Goal: Task Accomplishment & Management: Use online tool/utility

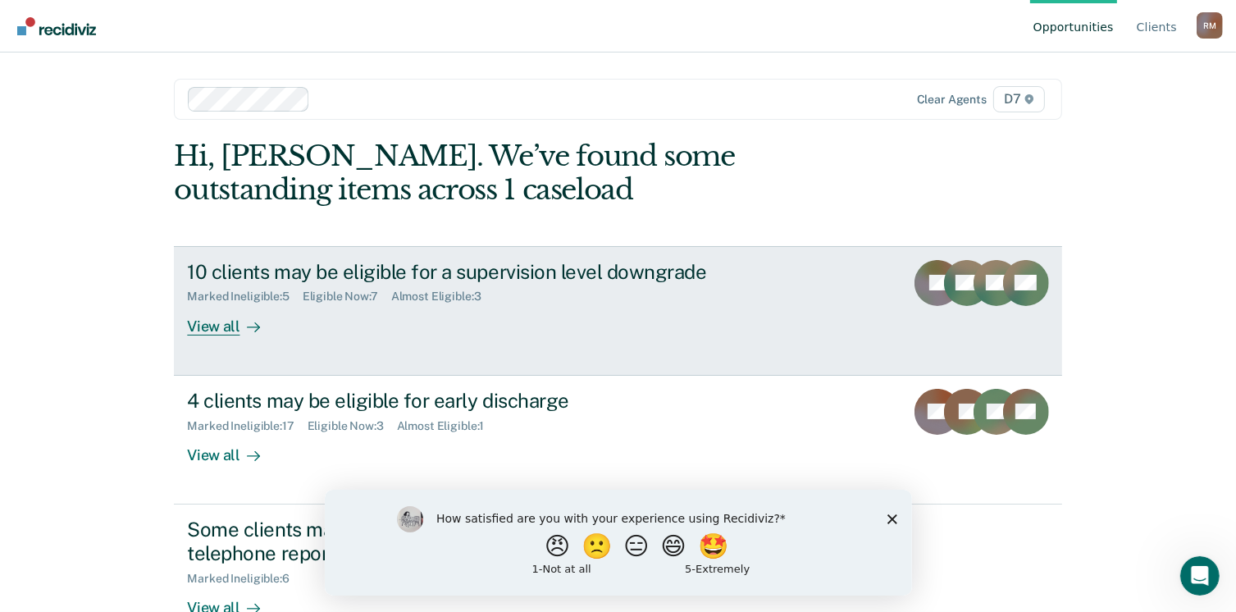
click at [201, 322] on div "View all" at bounding box center [233, 320] width 92 height 32
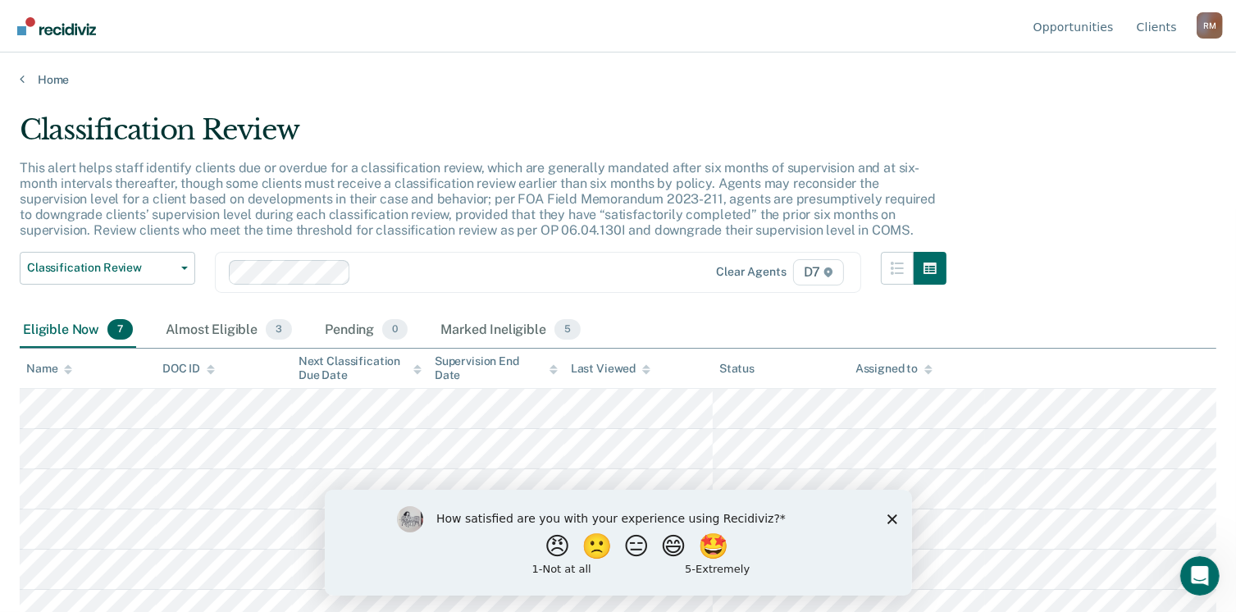
scroll to position [56, 0]
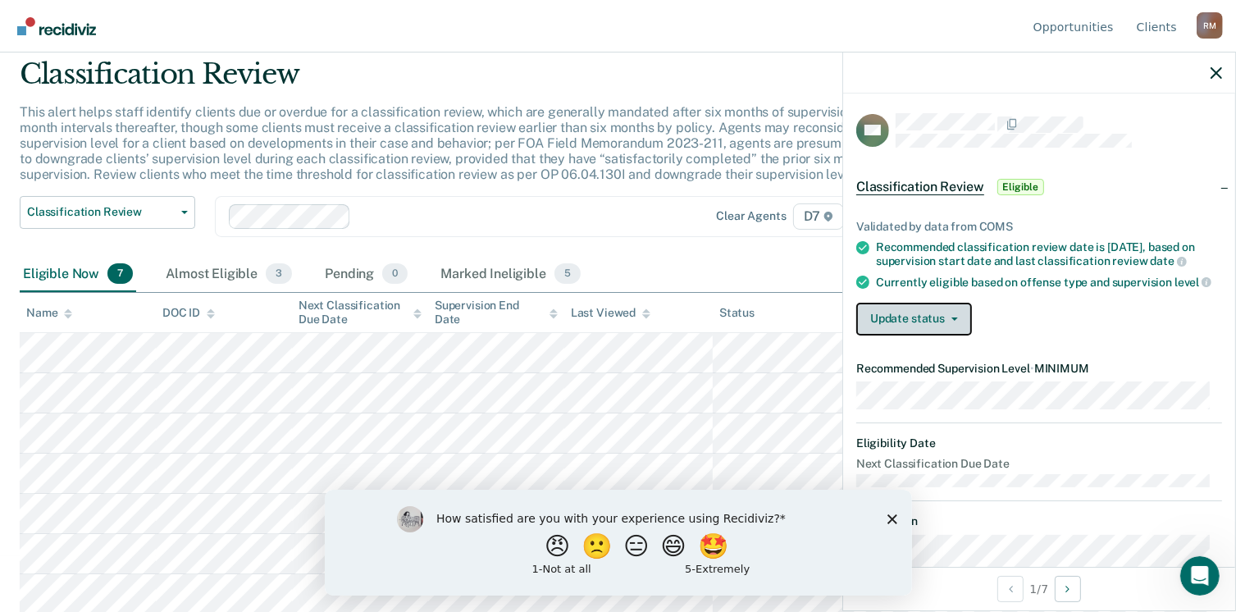
click at [942, 331] on button "Update status" at bounding box center [914, 319] width 116 height 33
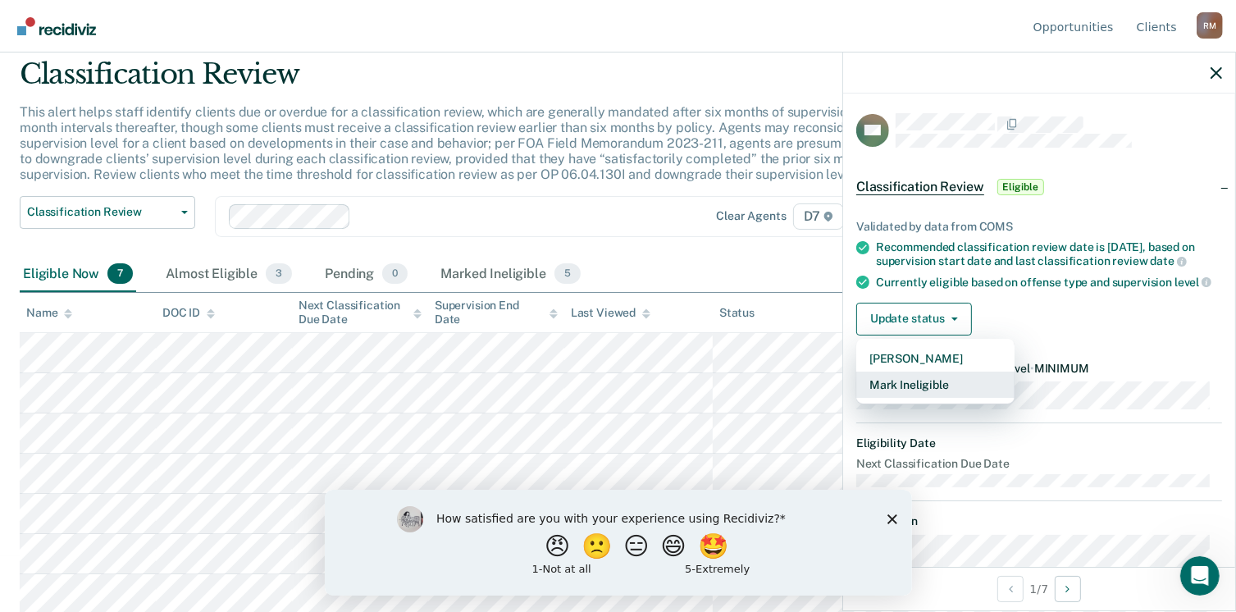
click at [922, 395] on button "Mark Ineligible" at bounding box center [935, 385] width 158 height 26
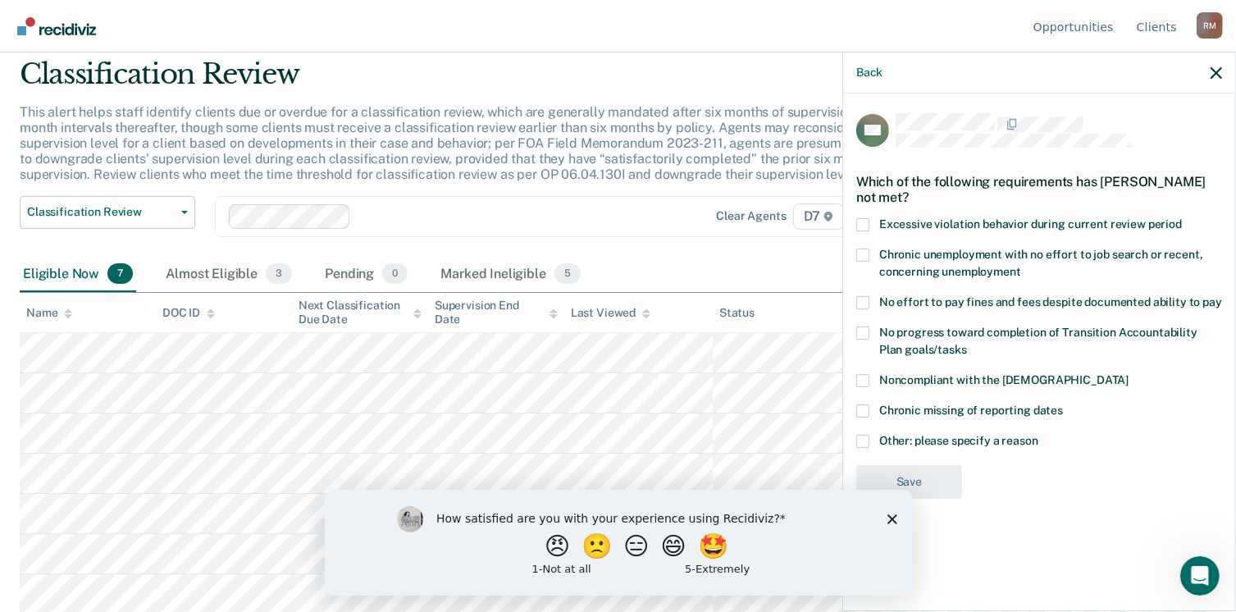
click at [861, 302] on span at bounding box center [862, 302] width 13 height 13
click at [1222, 296] on input "No effort to pay fines and fees despite documented ability to pay" at bounding box center [1222, 296] width 0 height 0
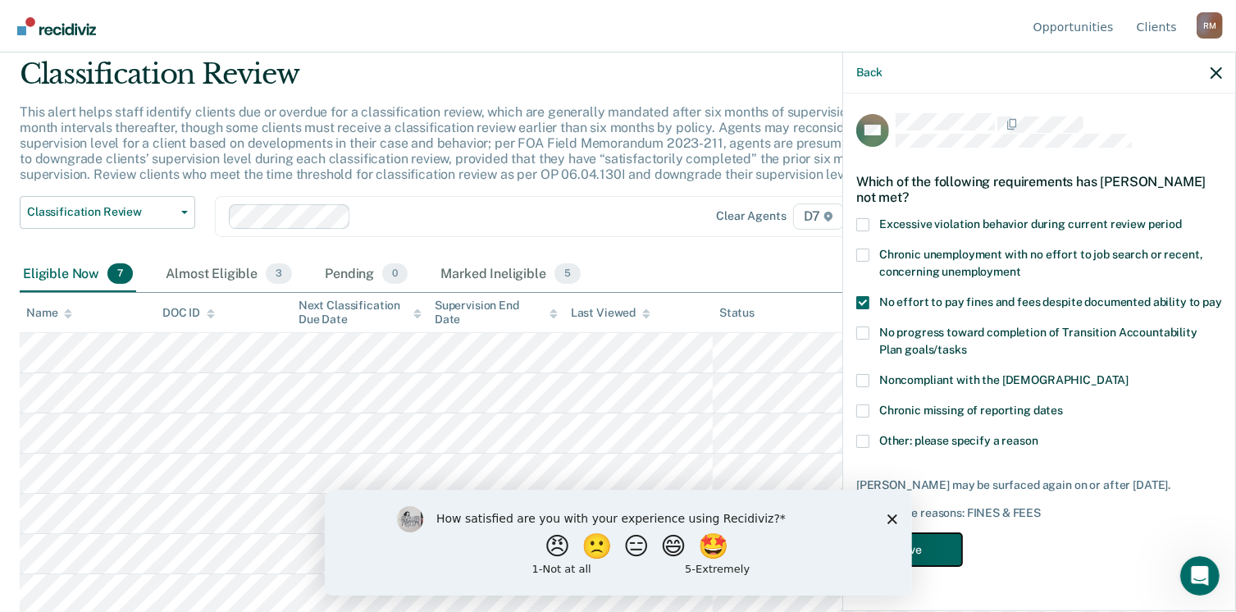
click at [952, 553] on button "Save" at bounding box center [909, 550] width 106 height 34
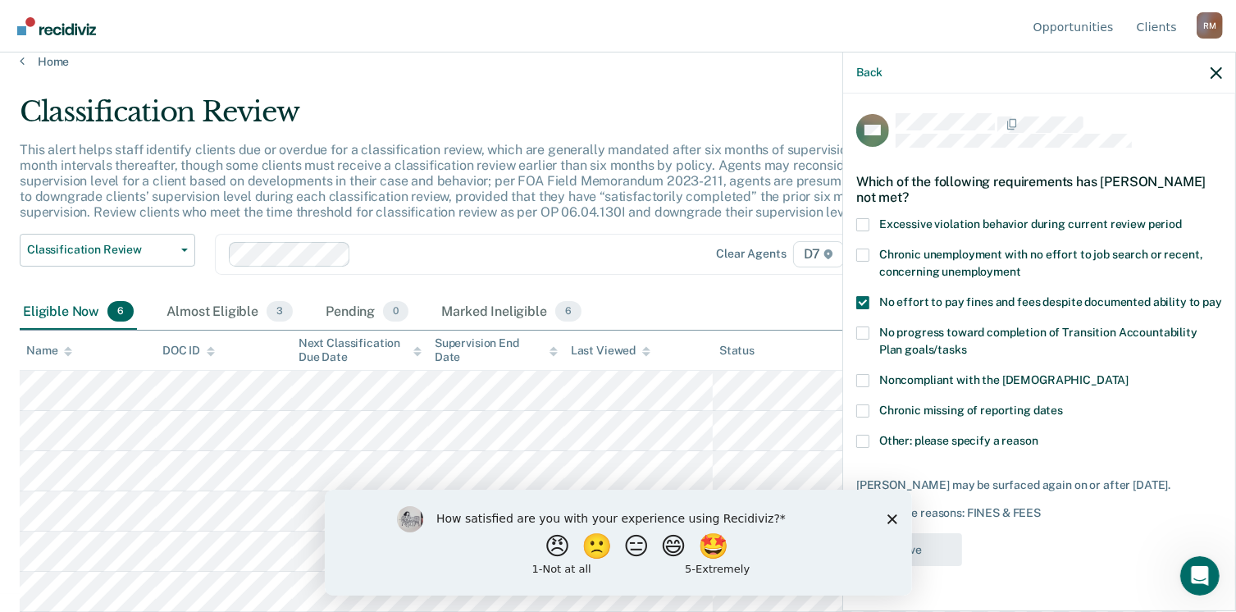
scroll to position [16, 0]
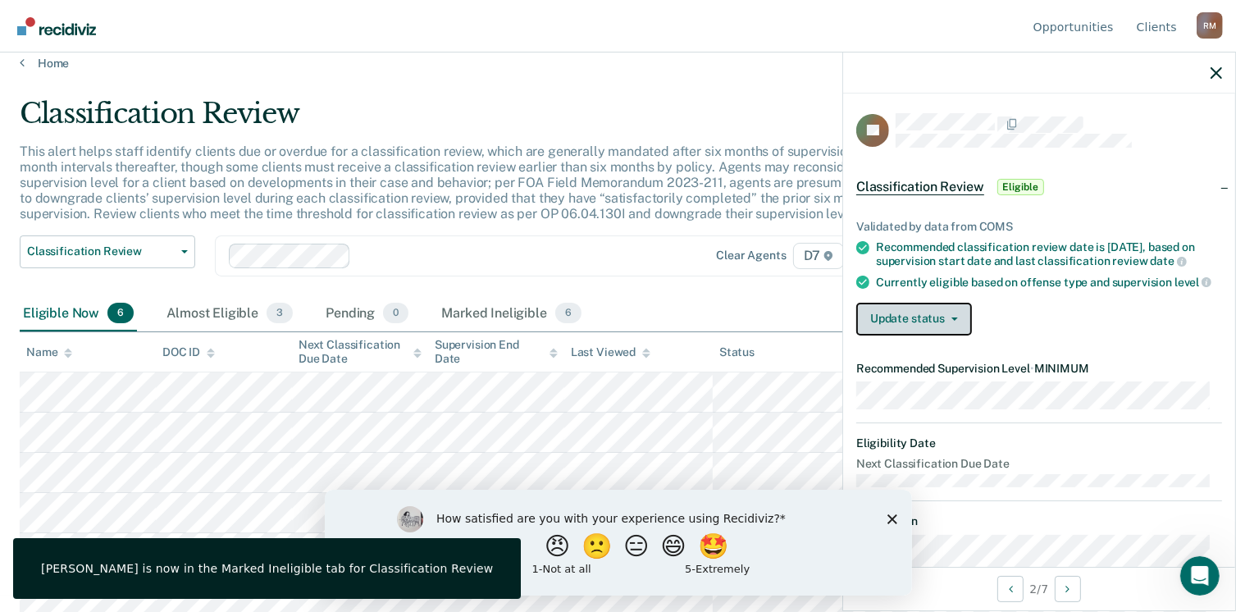
click at [915, 331] on button "Update status" at bounding box center [914, 319] width 116 height 33
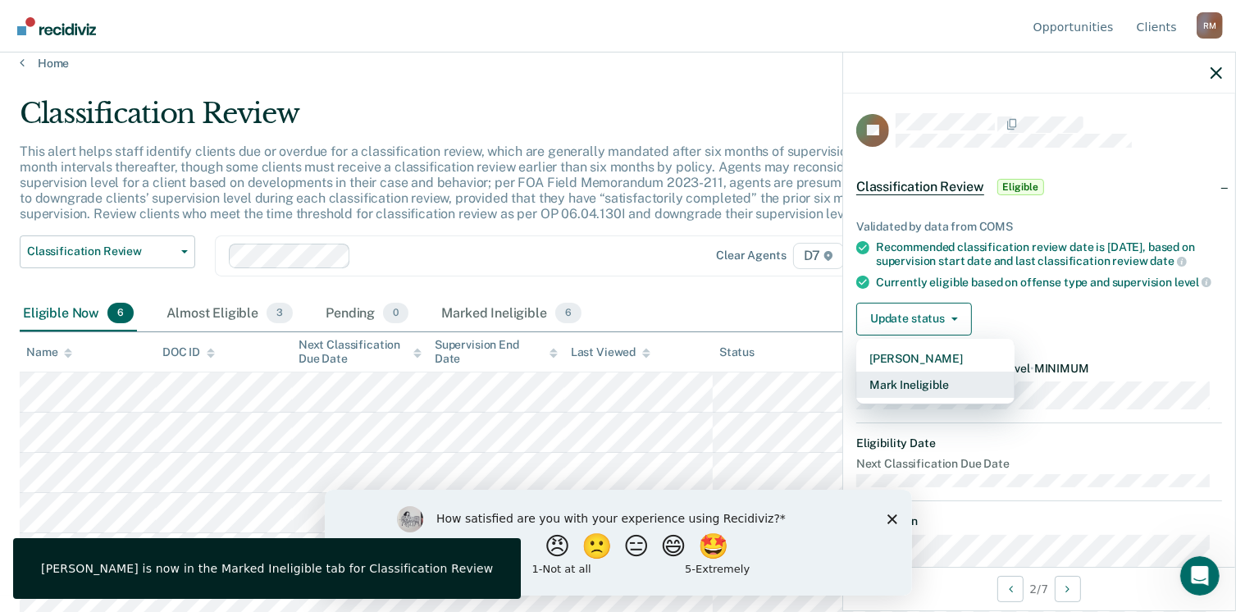
click at [909, 389] on button "Mark Ineligible" at bounding box center [935, 385] width 158 height 26
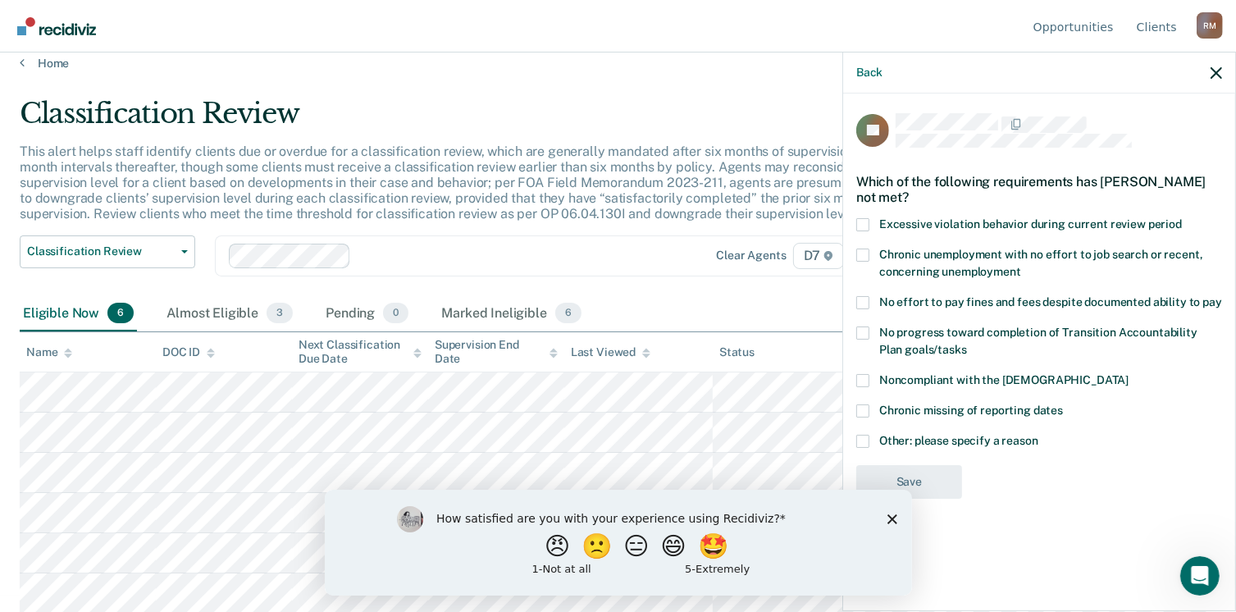
click at [866, 256] on span at bounding box center [862, 255] width 13 height 13
click at [1021, 266] on input "Chronic unemployment with no effort to job search or recent, concerning unemplo…" at bounding box center [1021, 266] width 0 height 0
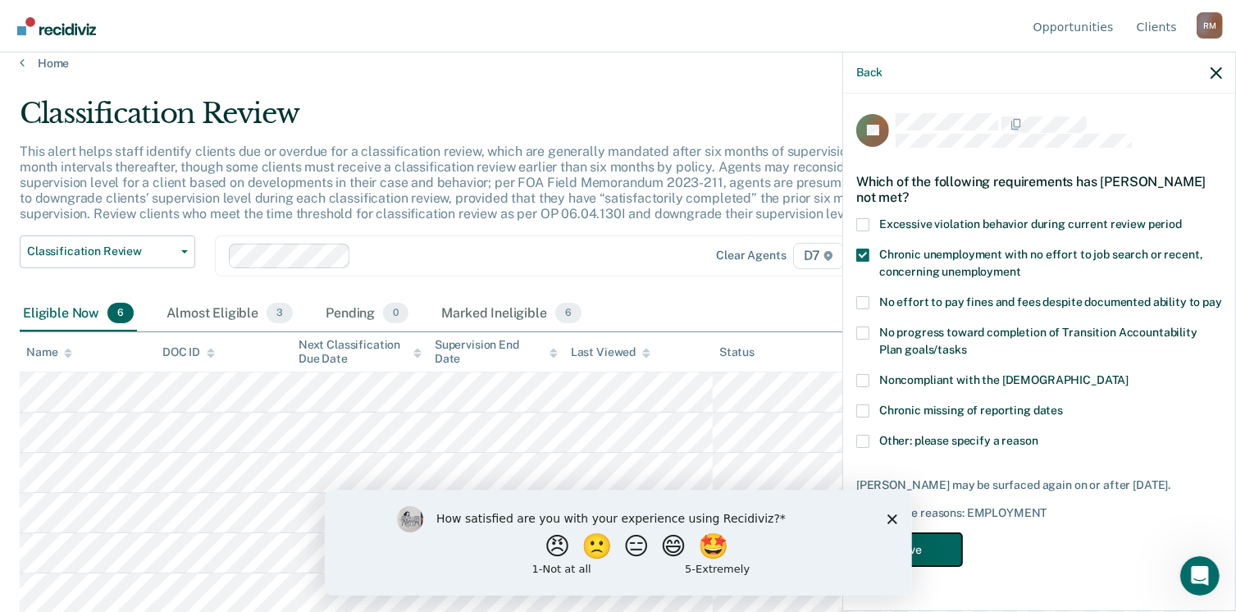
click at [938, 541] on button "Save" at bounding box center [909, 550] width 106 height 34
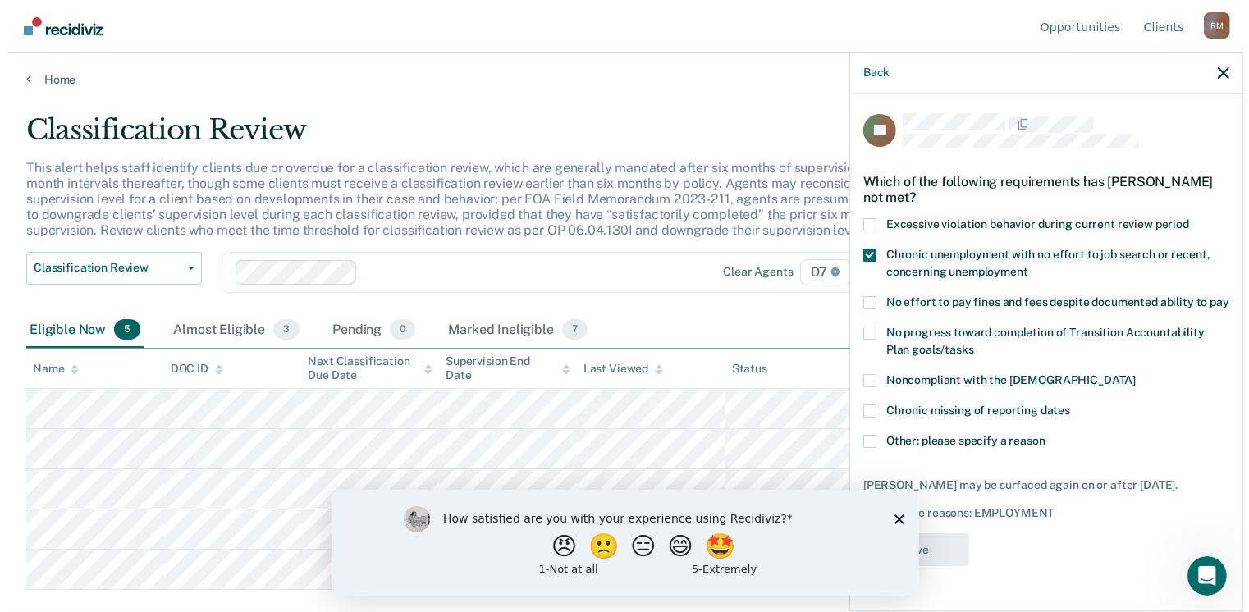
scroll to position [0, 0]
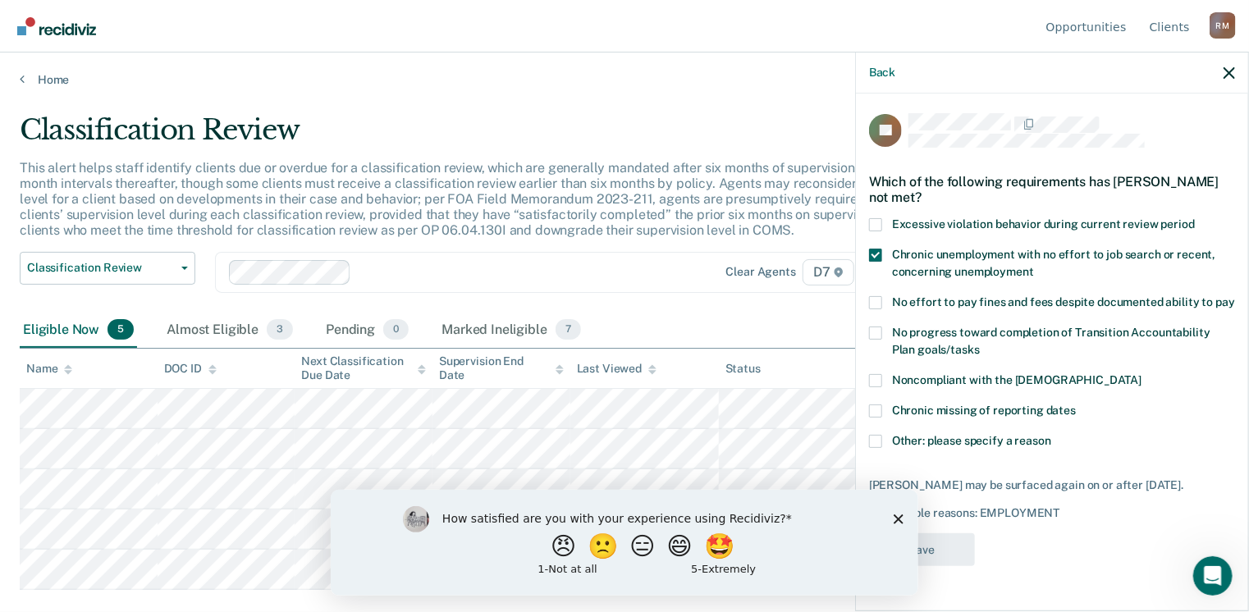
click at [893, 517] on icon "Close survey" at bounding box center [898, 519] width 10 height 10
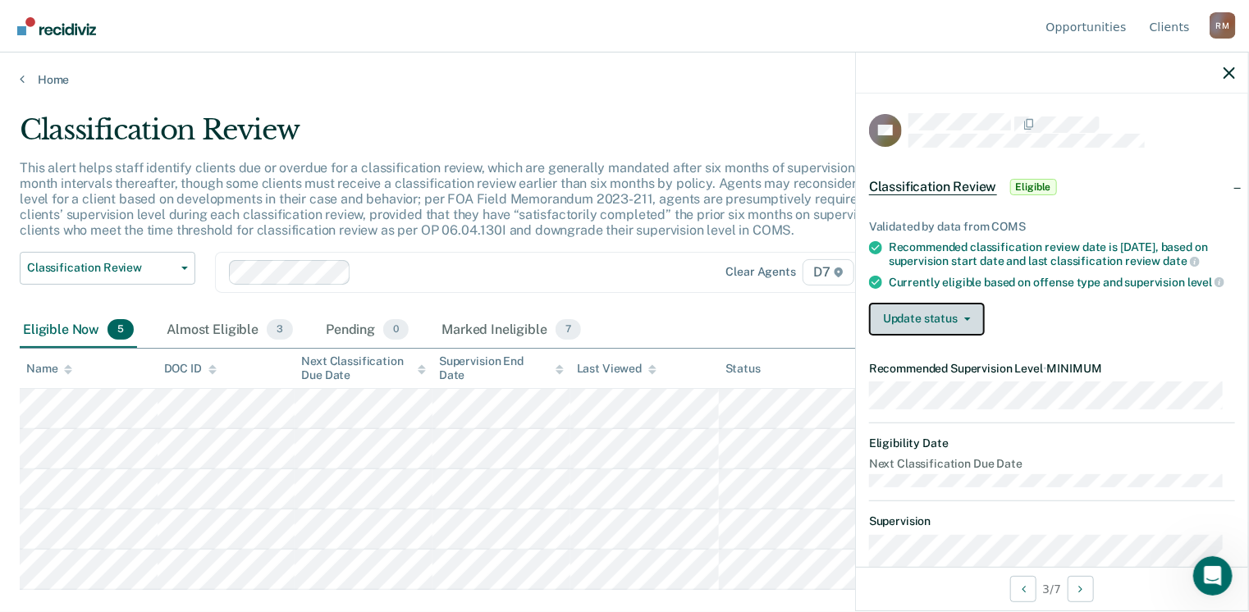
click at [972, 336] on button "Update status" at bounding box center [927, 319] width 116 height 33
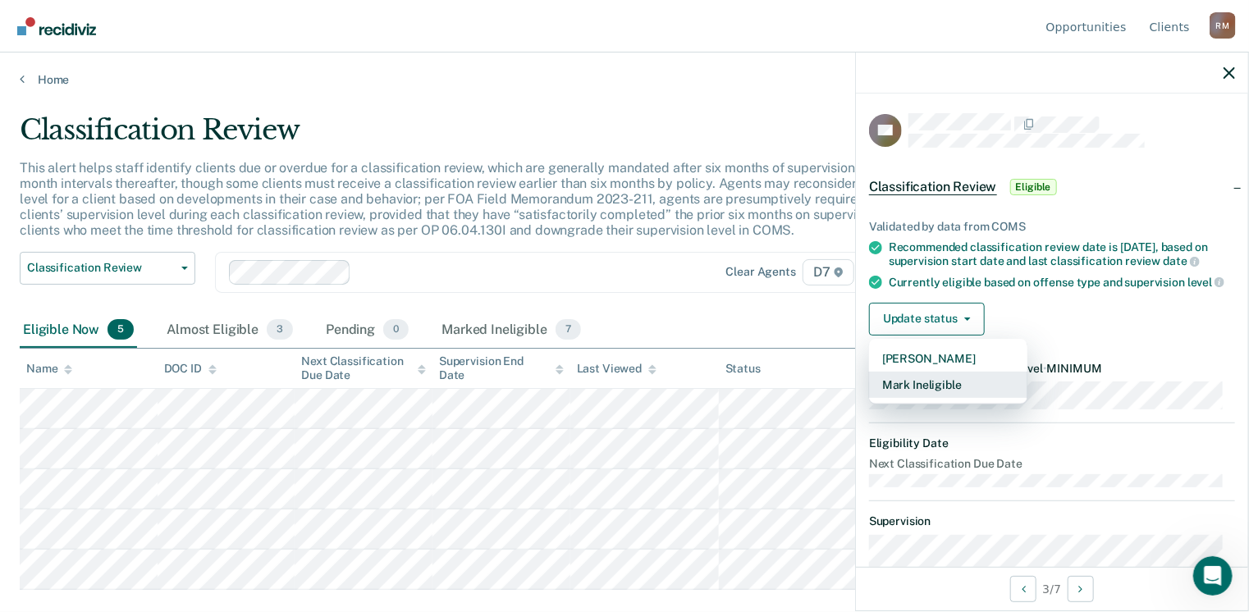
click at [925, 398] on button "Mark Ineligible" at bounding box center [948, 385] width 158 height 26
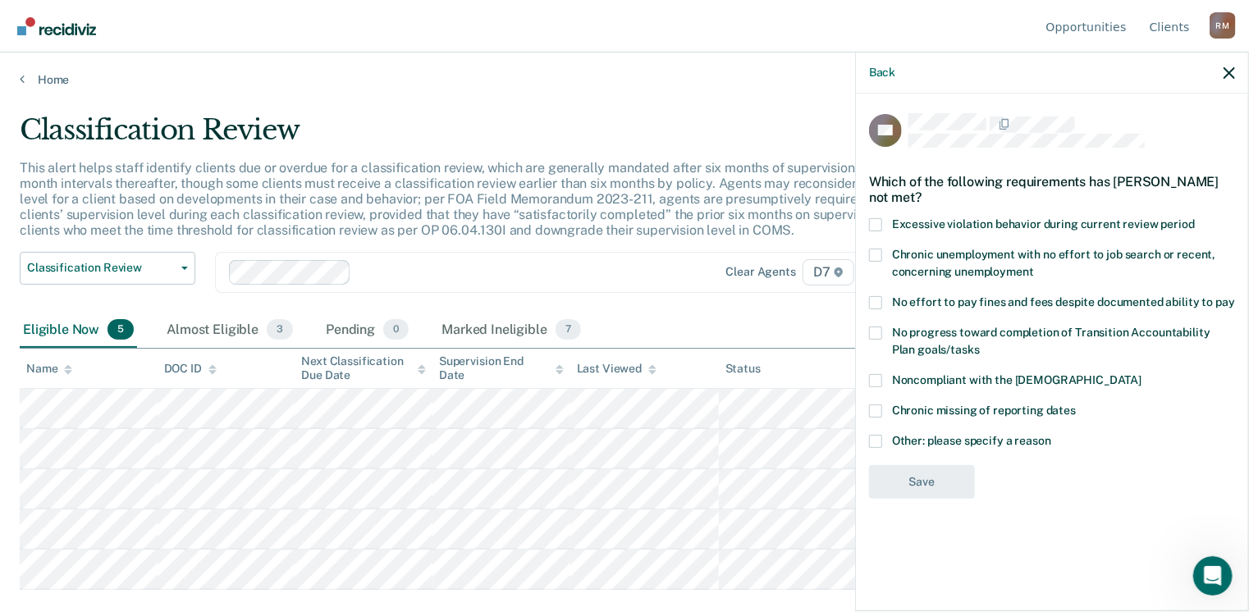
click at [871, 301] on span at bounding box center [875, 302] width 13 height 13
click at [1235, 296] on input "No effort to pay fines and fees despite documented ability to pay" at bounding box center [1235, 296] width 0 height 0
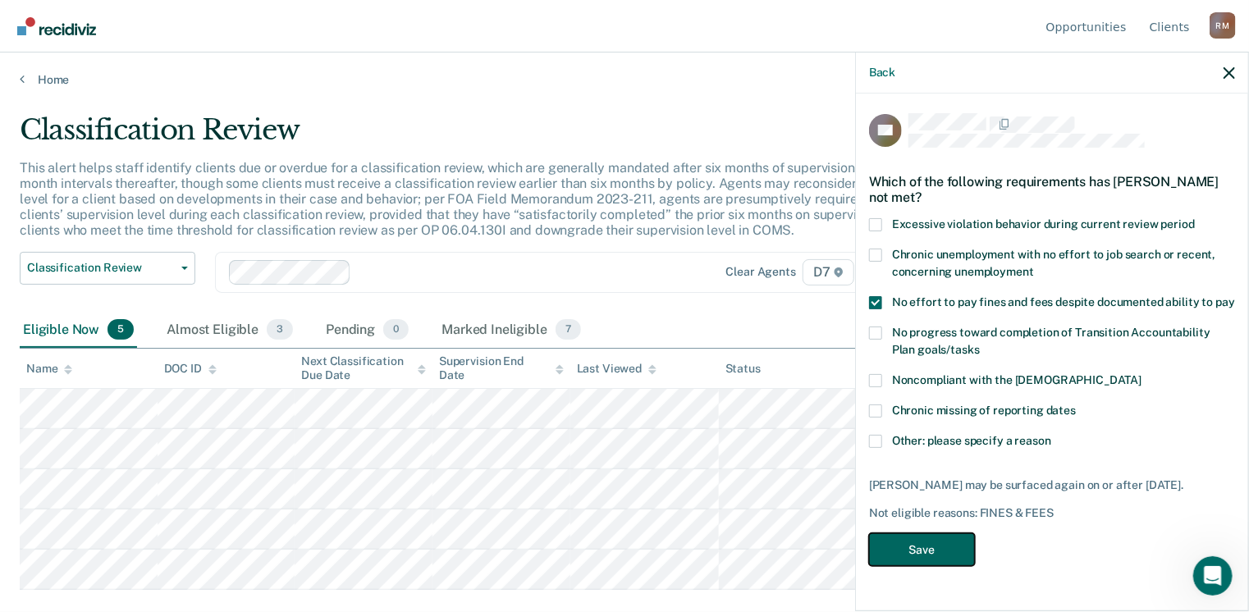
click at [934, 547] on button "Save" at bounding box center [922, 550] width 106 height 34
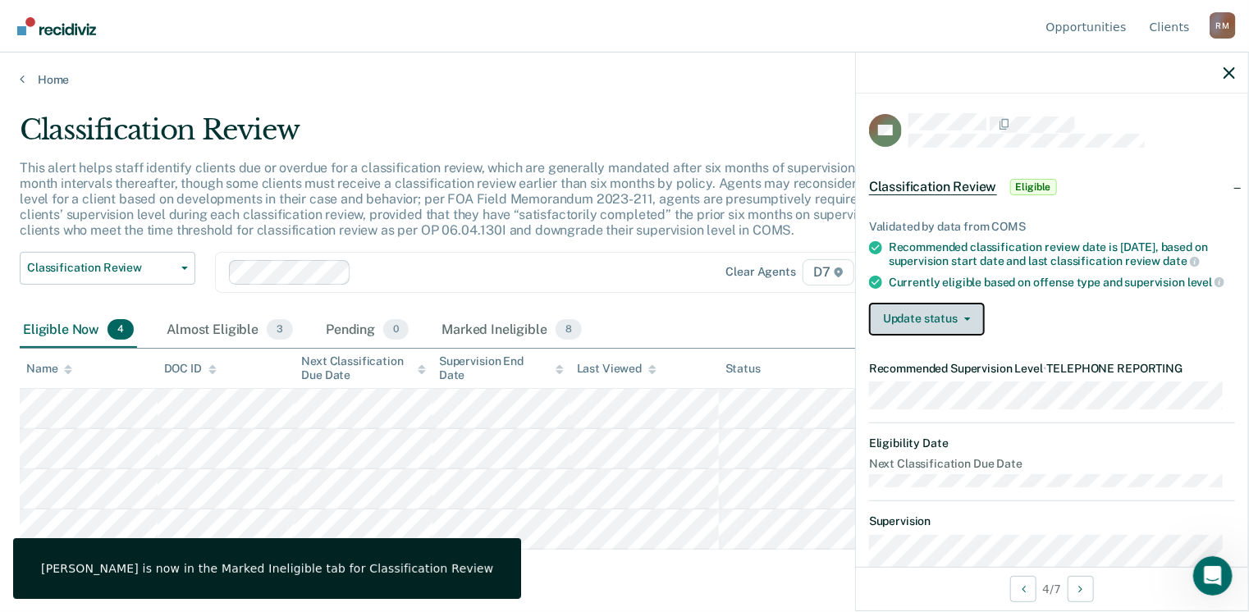
click at [924, 321] on button "Update status" at bounding box center [927, 319] width 116 height 33
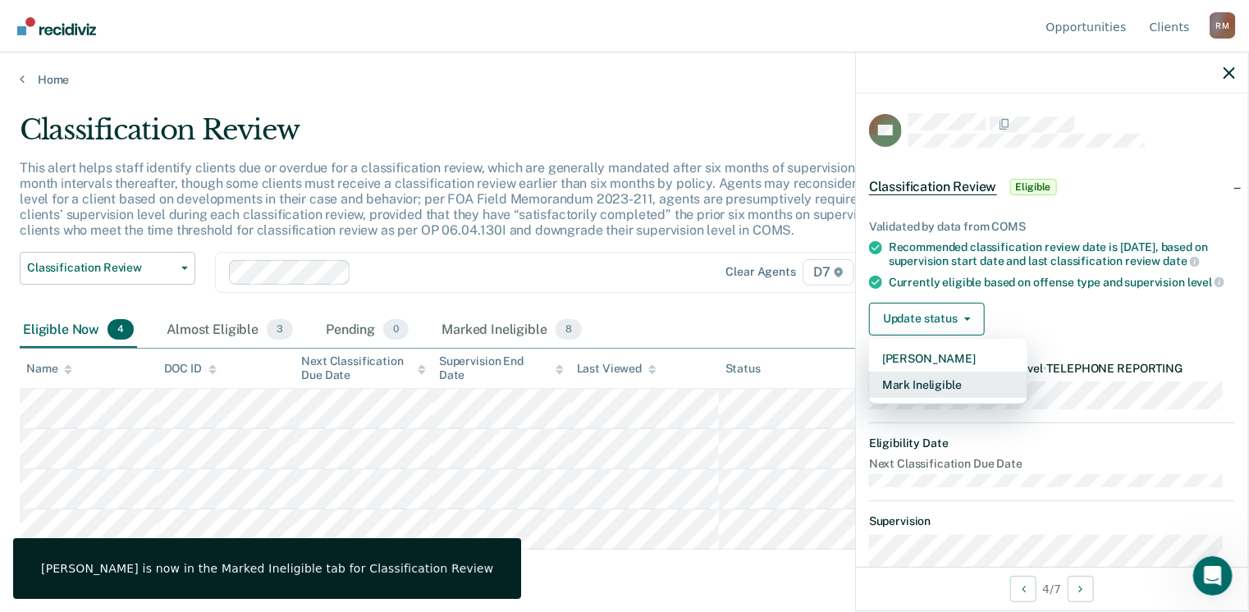
click at [926, 391] on button "Mark Ineligible" at bounding box center [948, 385] width 158 height 26
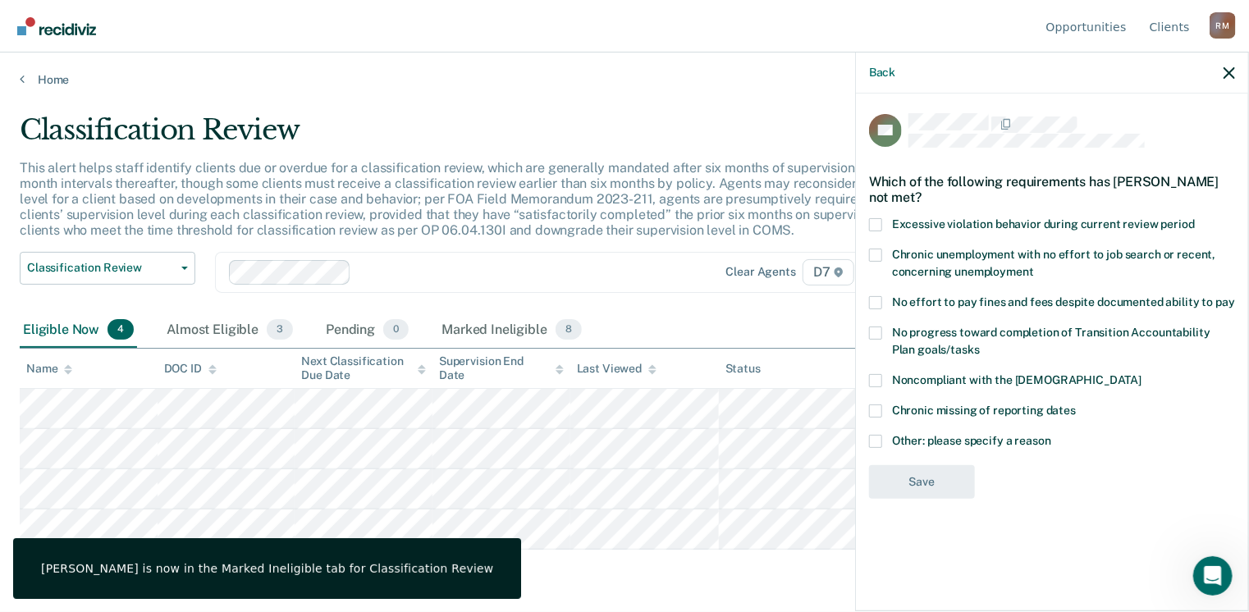
click at [876, 304] on span at bounding box center [875, 302] width 13 height 13
click at [1235, 296] on input "No effort to pay fines and fees despite documented ability to pay" at bounding box center [1235, 296] width 0 height 0
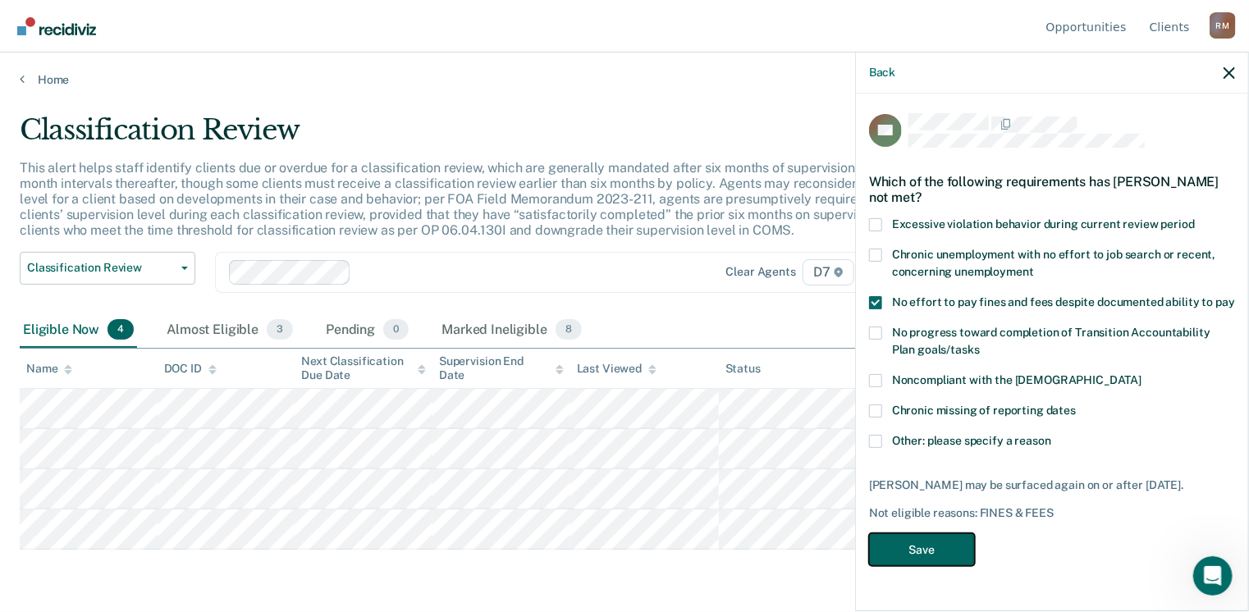
click at [925, 542] on button "Save" at bounding box center [922, 550] width 106 height 34
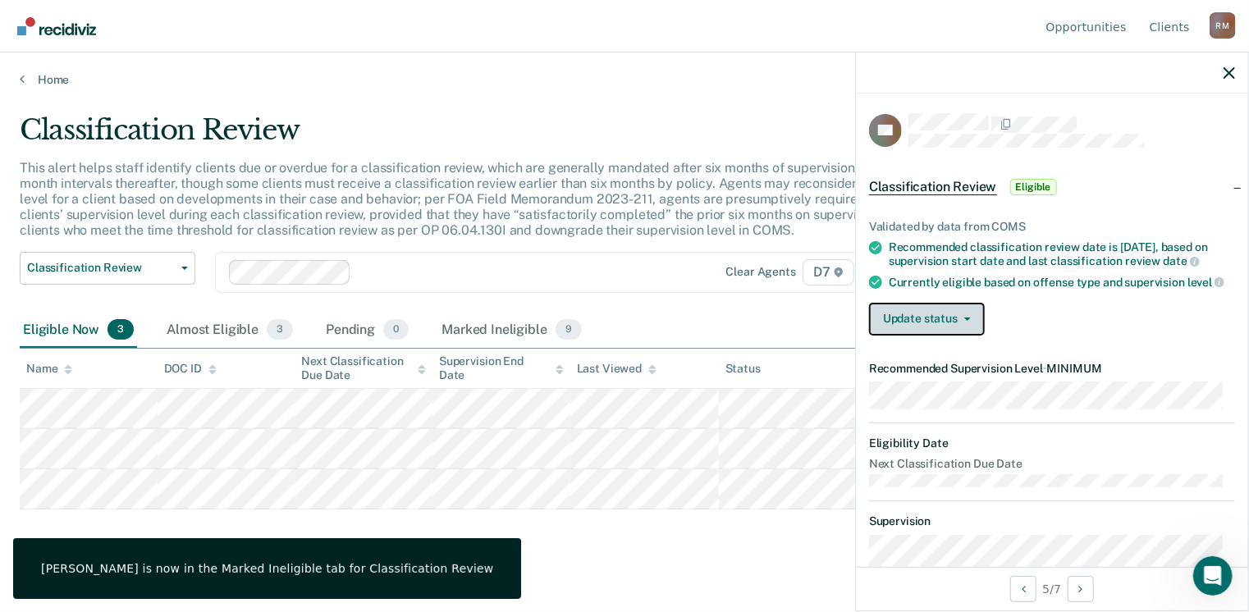
click at [890, 332] on button "Update status" at bounding box center [927, 319] width 116 height 33
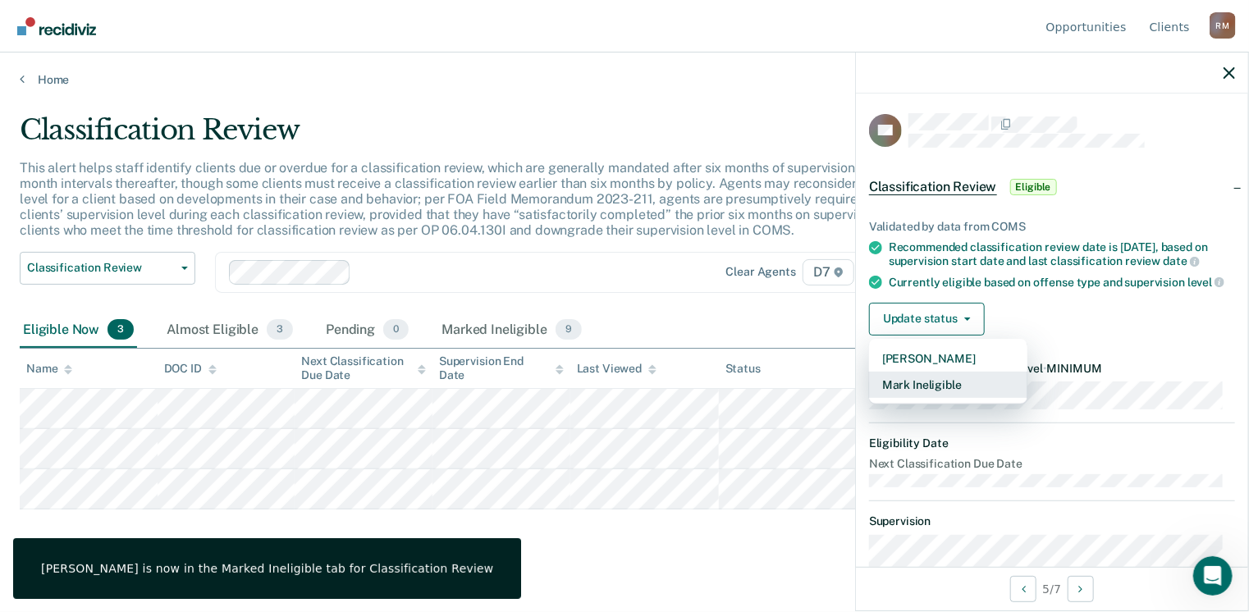
click at [909, 395] on button "Mark Ineligible" at bounding box center [948, 385] width 158 height 26
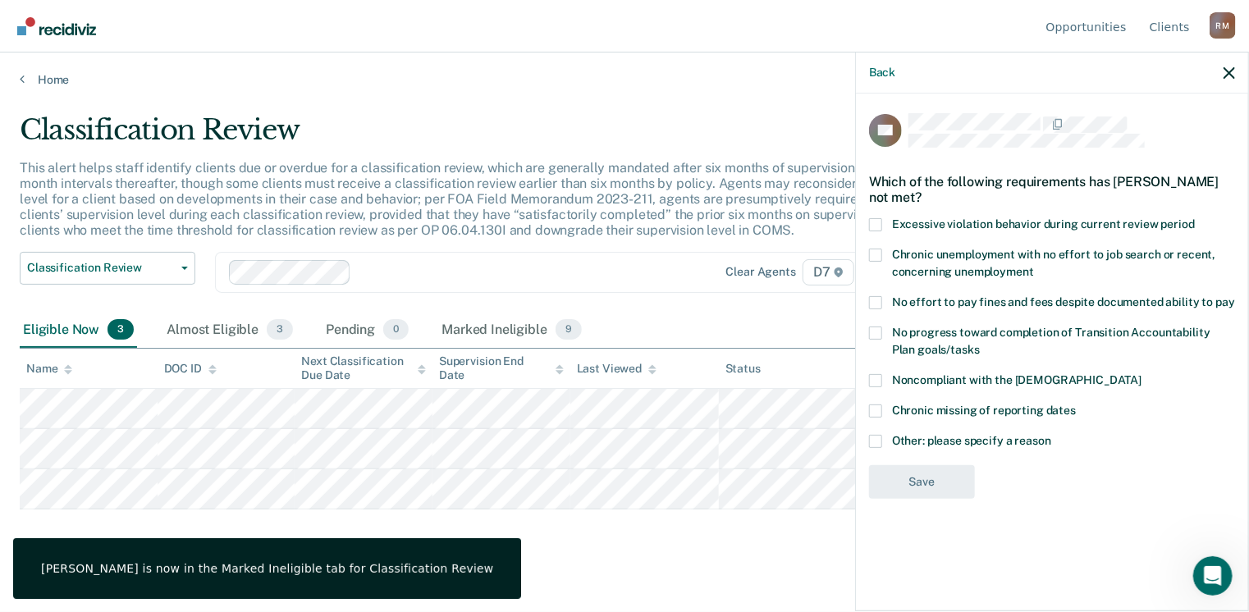
click at [877, 297] on span at bounding box center [875, 302] width 13 height 13
click at [1235, 296] on input "No effort to pay fines and fees despite documented ability to pay" at bounding box center [1235, 296] width 0 height 0
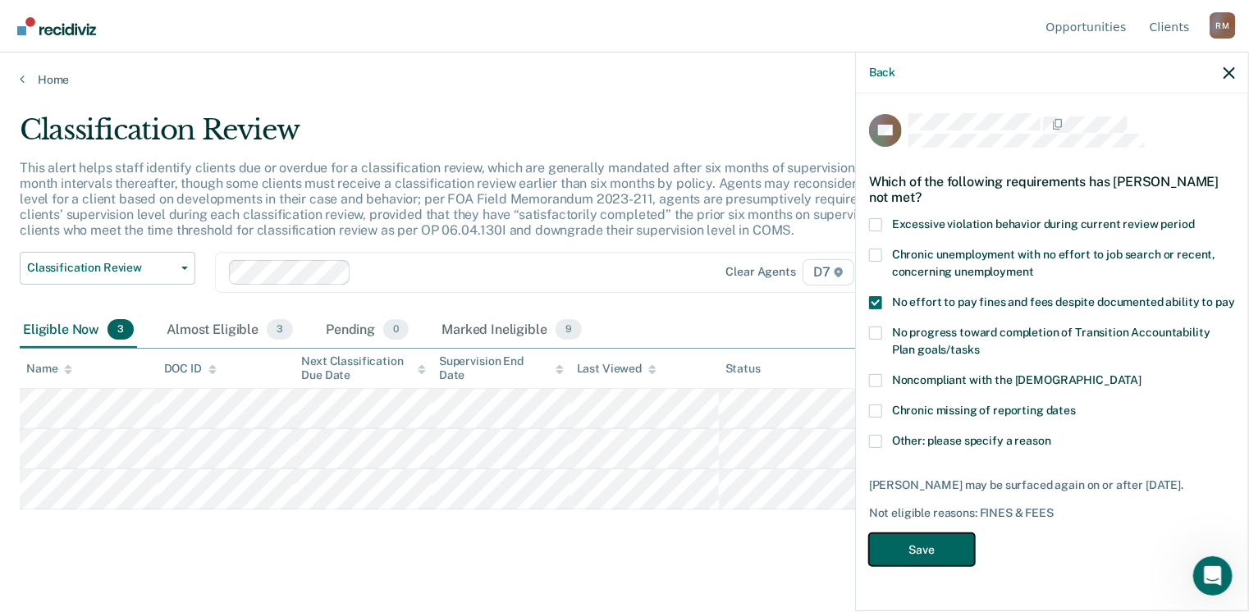
click at [906, 539] on button "Save" at bounding box center [922, 550] width 106 height 34
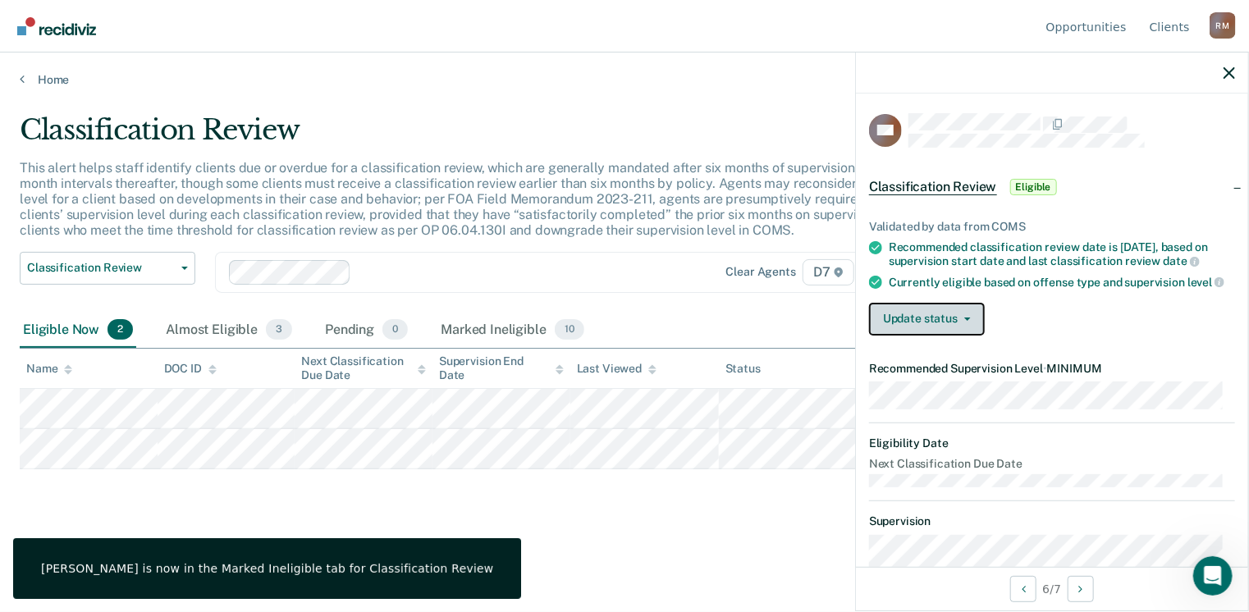
click at [918, 330] on button "Update status" at bounding box center [927, 319] width 116 height 33
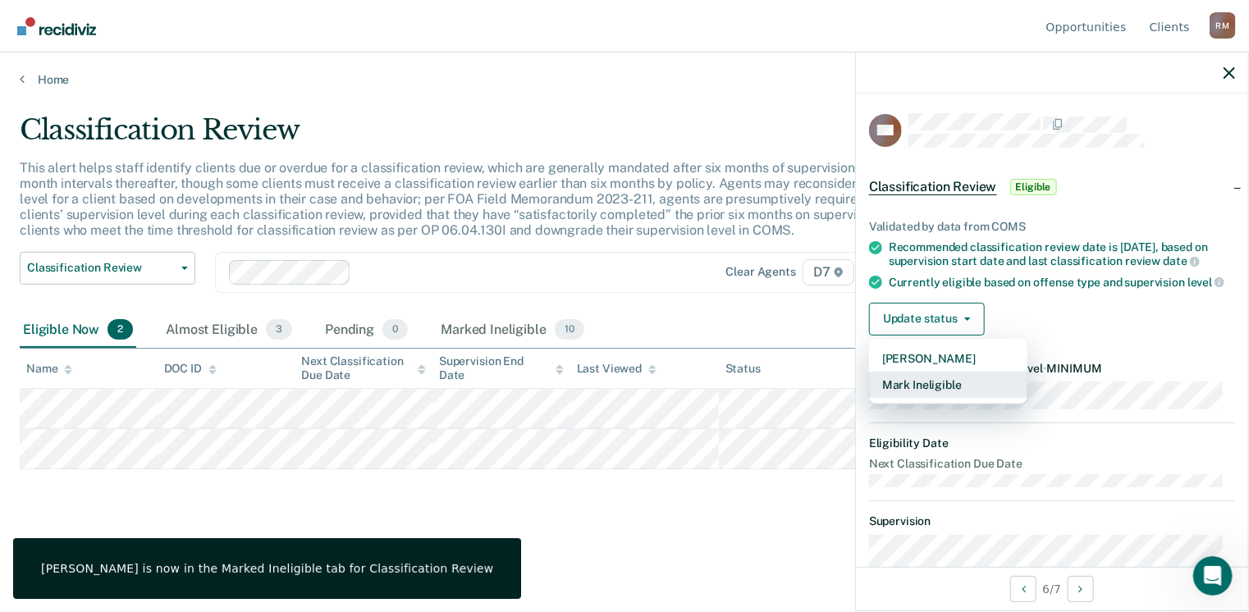
click at [929, 392] on button "Mark Ineligible" at bounding box center [948, 385] width 158 height 26
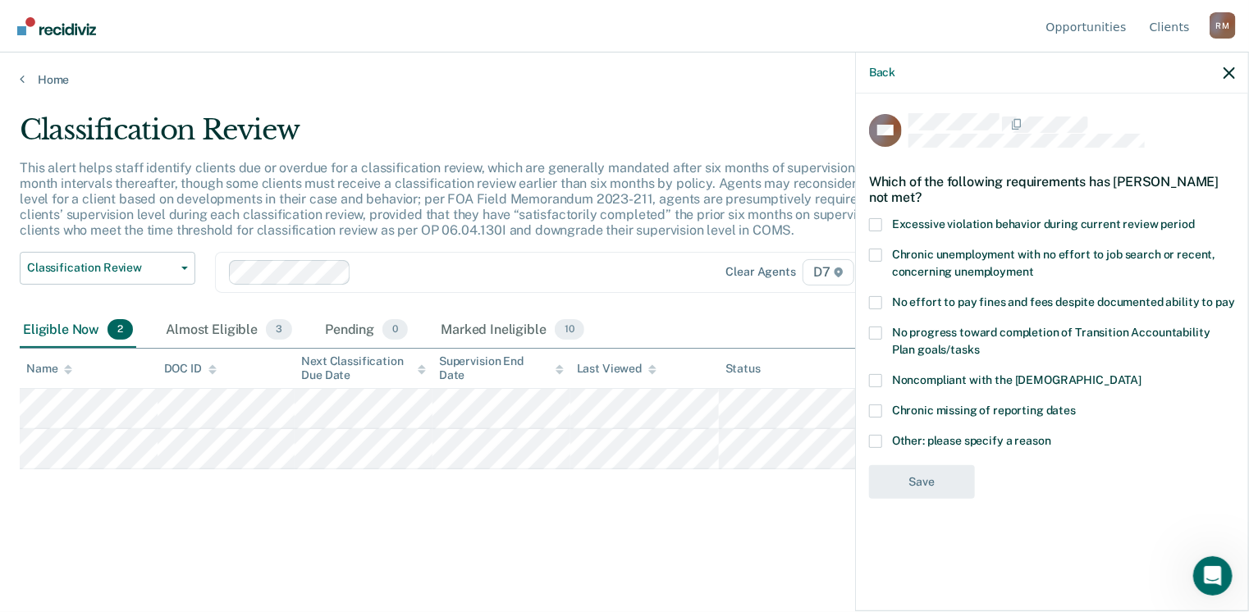
click at [873, 442] on span at bounding box center [875, 441] width 13 height 13
click at [1051, 435] on input "Other: please specify a reason" at bounding box center [1051, 435] width 0 height 0
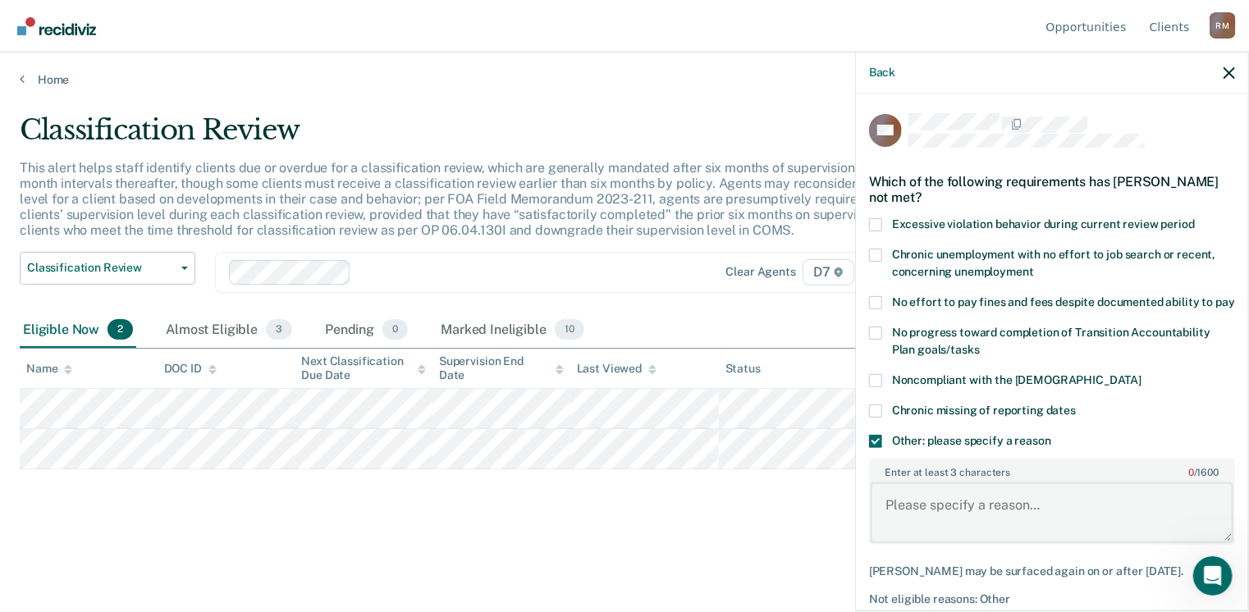
click at [970, 530] on textarea "Enter at least 3 characters 0 / 1600" at bounding box center [1051, 512] width 363 height 61
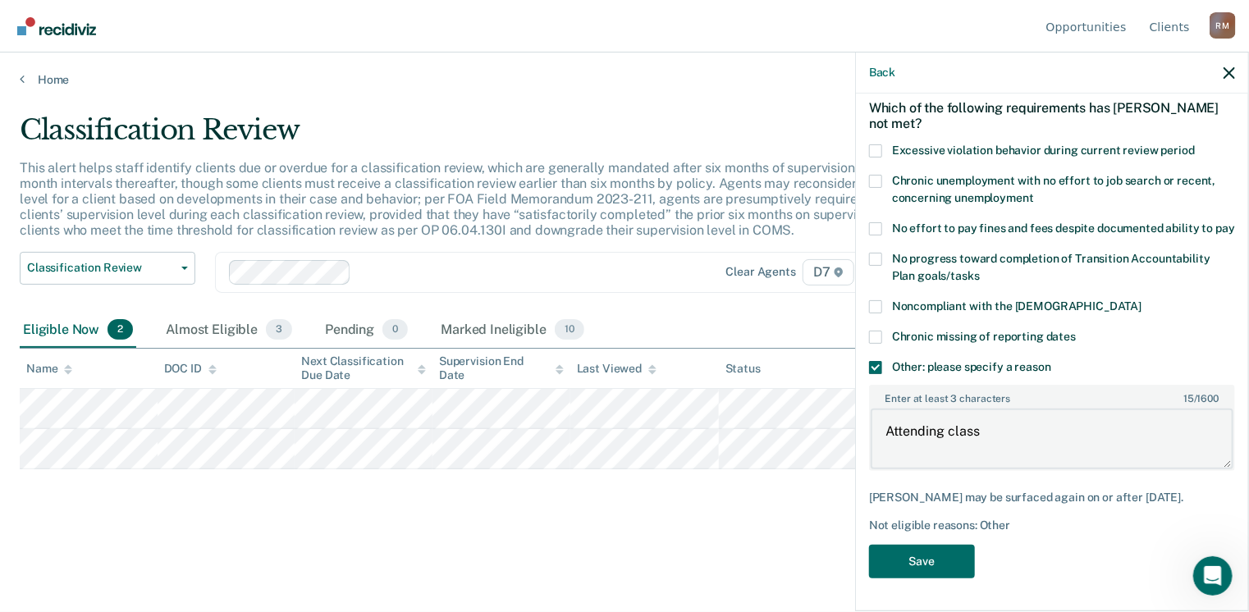
scroll to position [88, 0]
type textarea "Attending class"
click at [914, 561] on button "Save" at bounding box center [922, 562] width 106 height 34
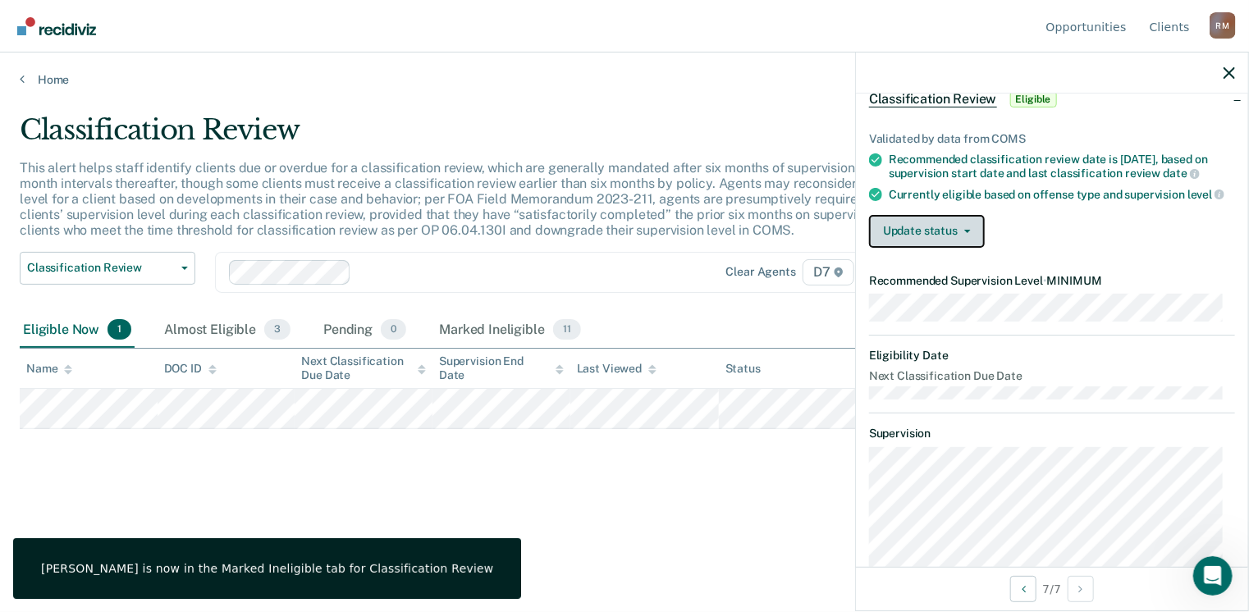
click at [930, 248] on button "Update status" at bounding box center [927, 231] width 116 height 33
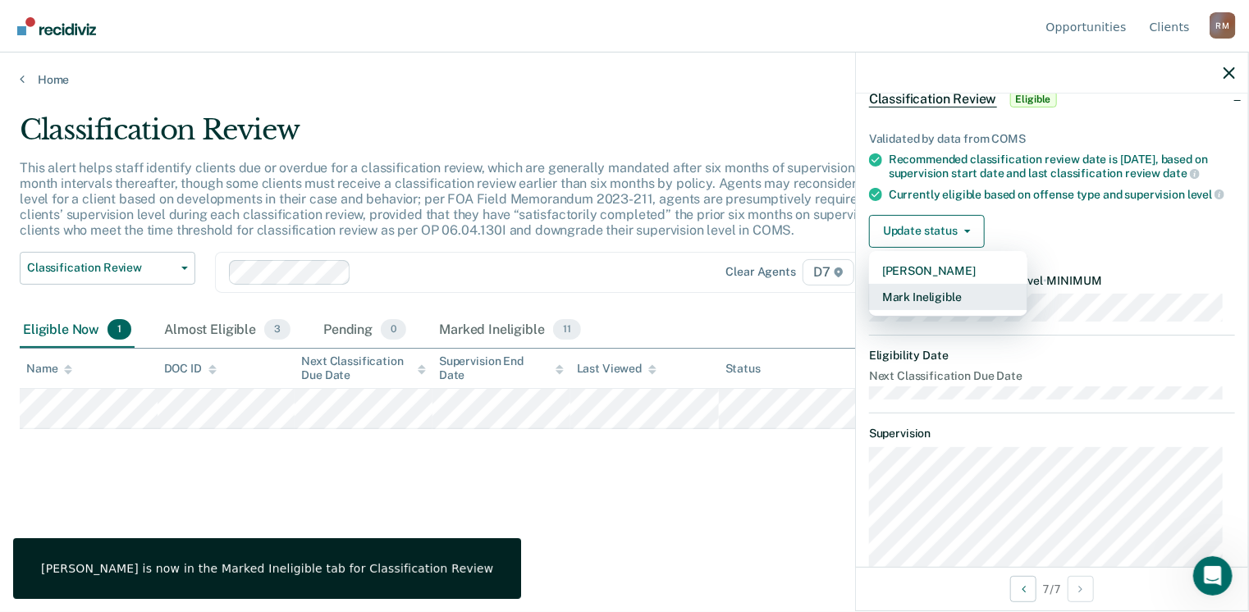
click at [935, 310] on button "Mark Ineligible" at bounding box center [948, 297] width 158 height 26
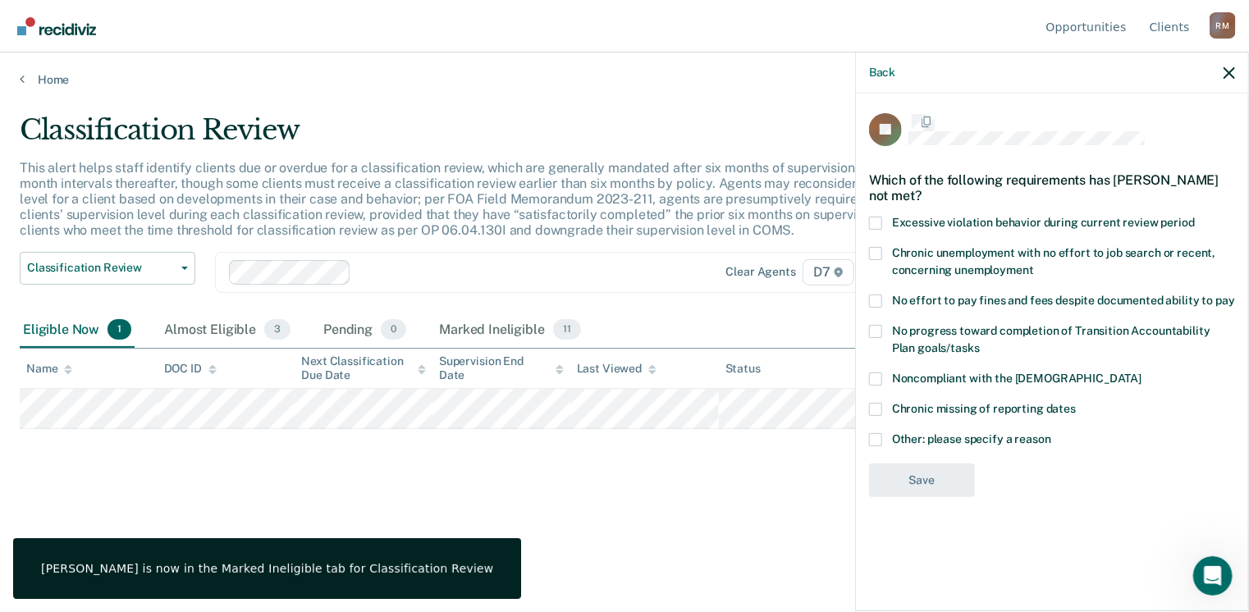
scroll to position [0, 0]
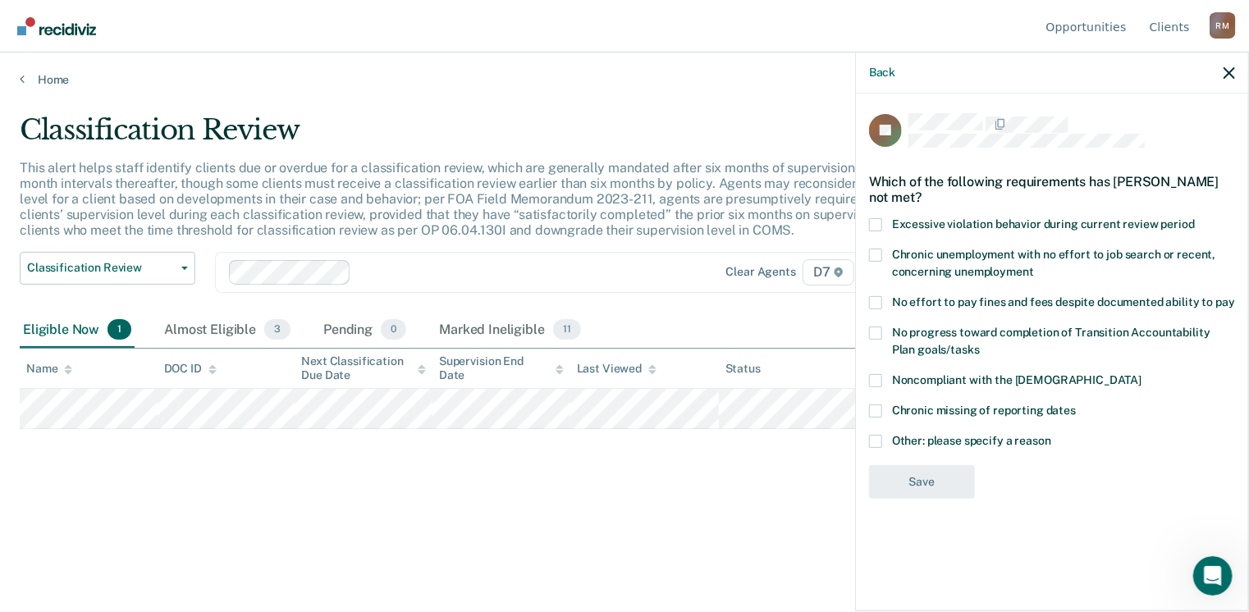
click at [877, 442] on span at bounding box center [875, 441] width 13 height 13
click at [1051, 435] on input "Other: please specify a reason" at bounding box center [1051, 435] width 0 height 0
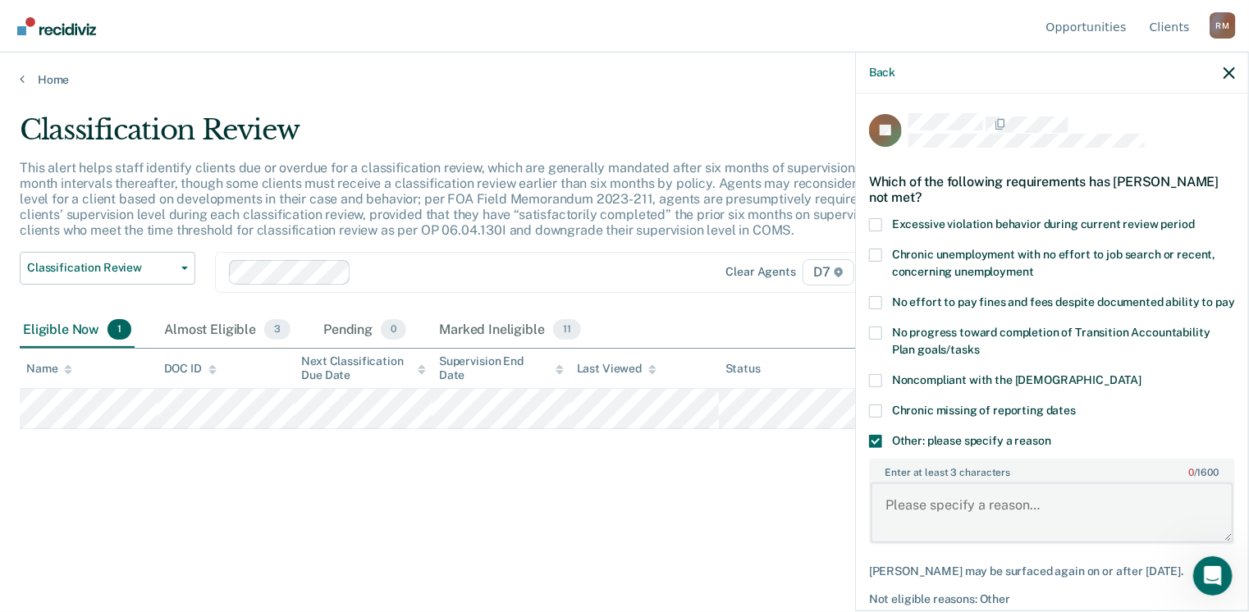
click at [914, 531] on textarea "Enter at least 3 characters 0 / 1600" at bounding box center [1051, 512] width 363 height 61
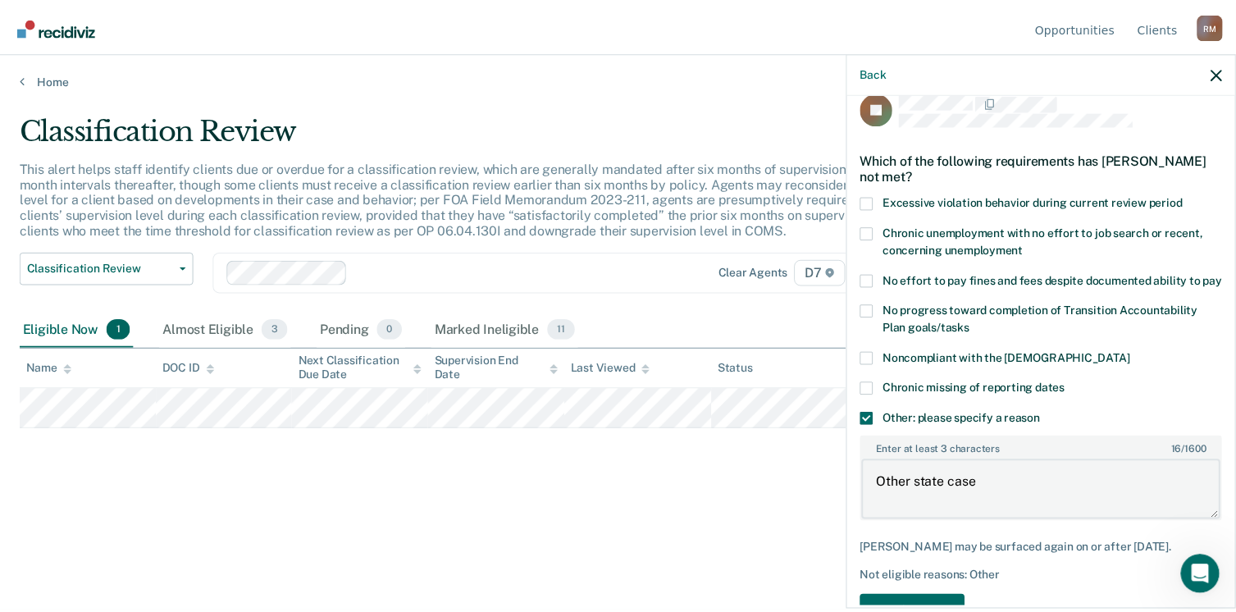
scroll to position [88, 0]
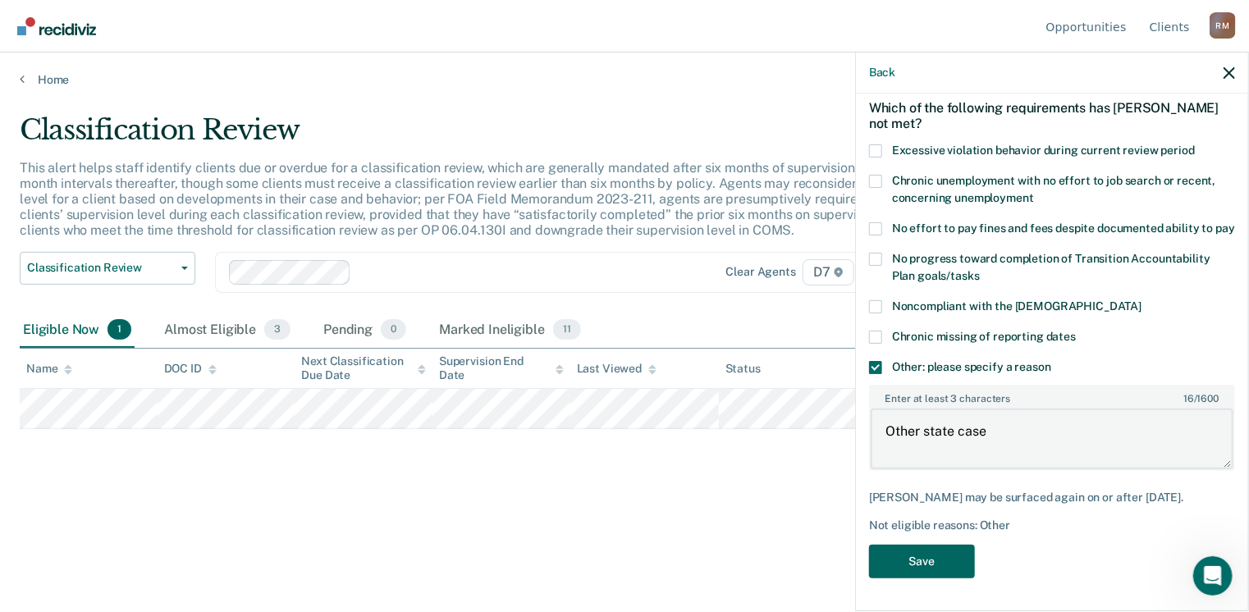
type textarea "Other state case"
click at [908, 546] on button "Save" at bounding box center [922, 562] width 106 height 34
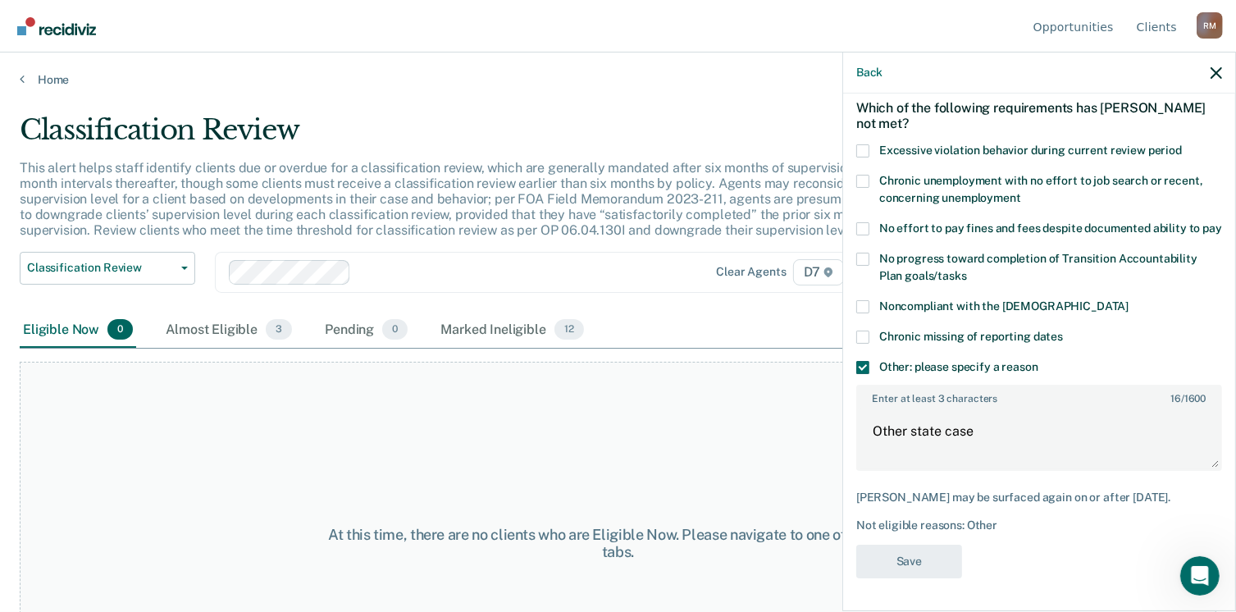
click at [502, 452] on div "At this time, there are no clients who are Eligible Now. Please navigate to one…" at bounding box center [618, 543] width 1197 height 363
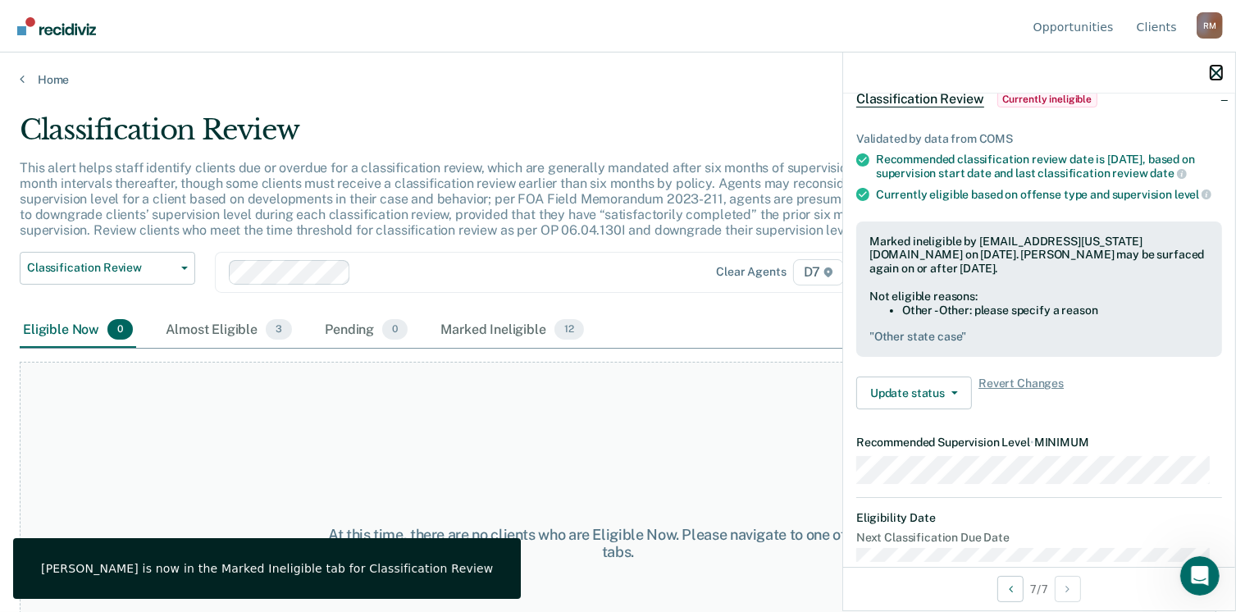
click at [1215, 73] on icon "button" at bounding box center [1216, 72] width 11 height 11
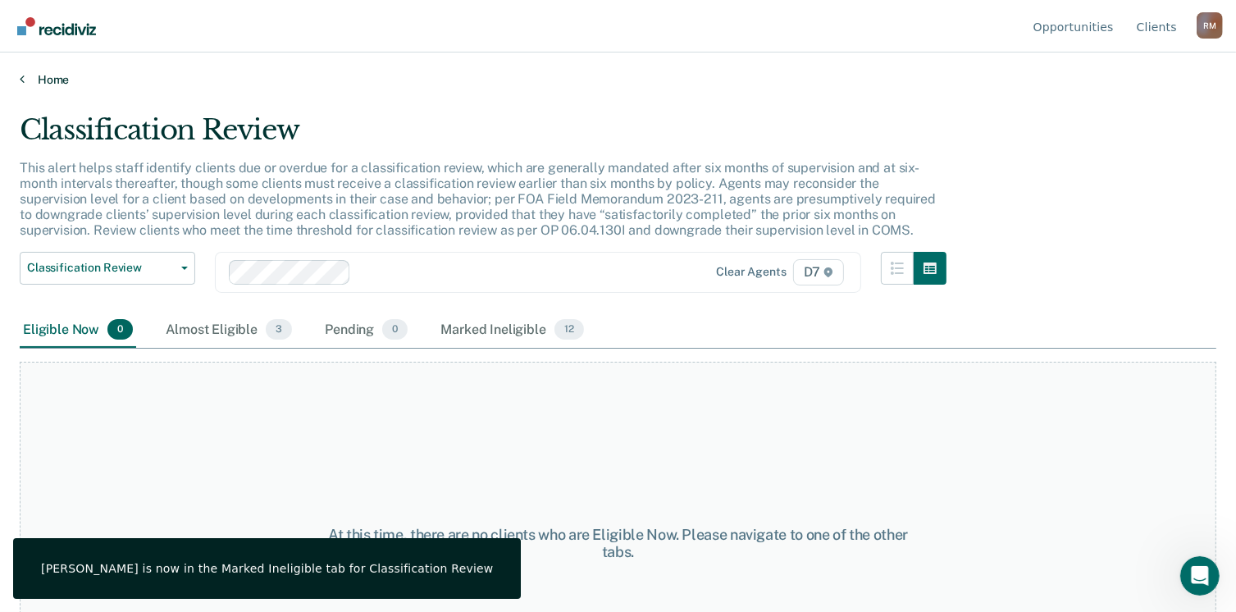
click at [26, 74] on link "Home" at bounding box center [618, 79] width 1197 height 15
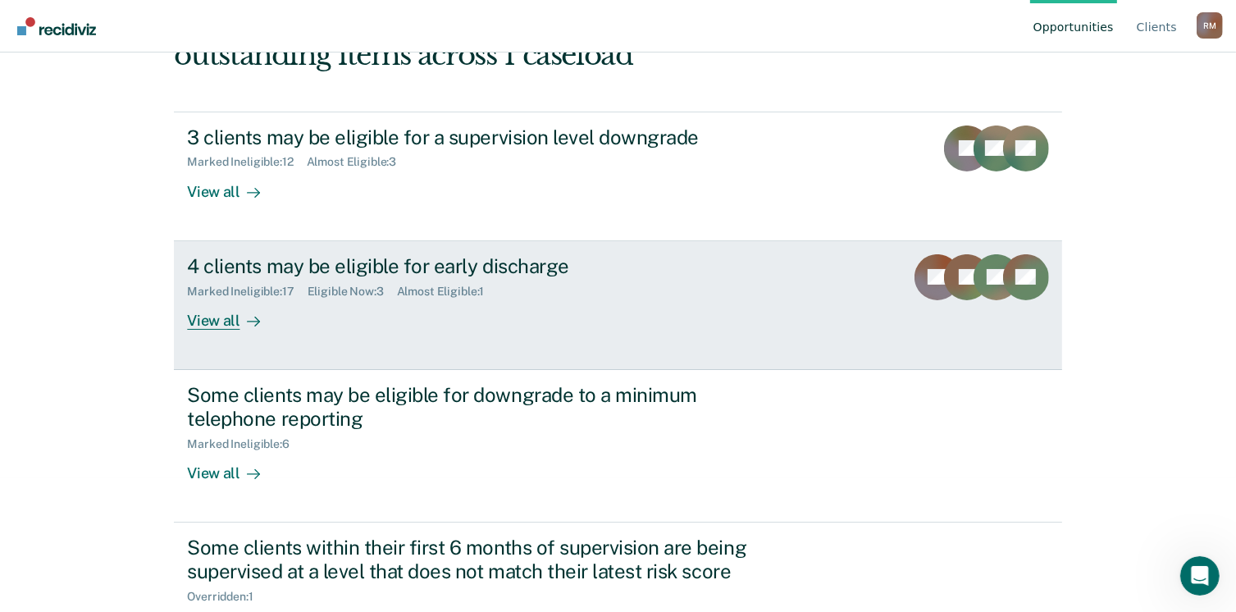
scroll to position [164, 0]
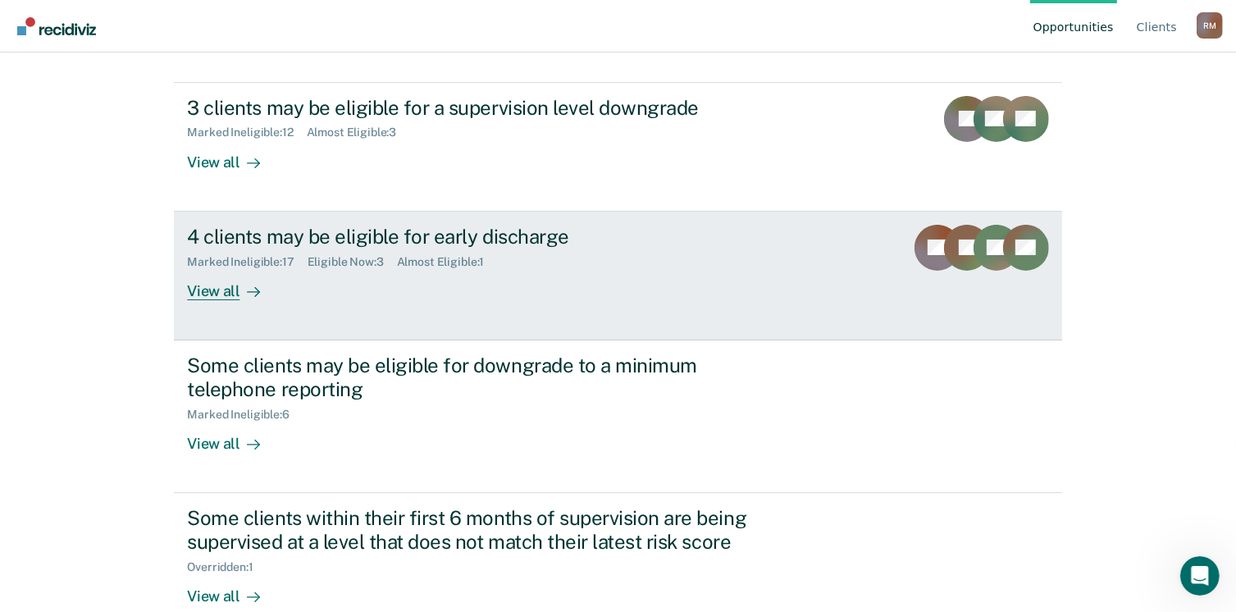
click at [220, 290] on div "View all" at bounding box center [233, 284] width 92 height 32
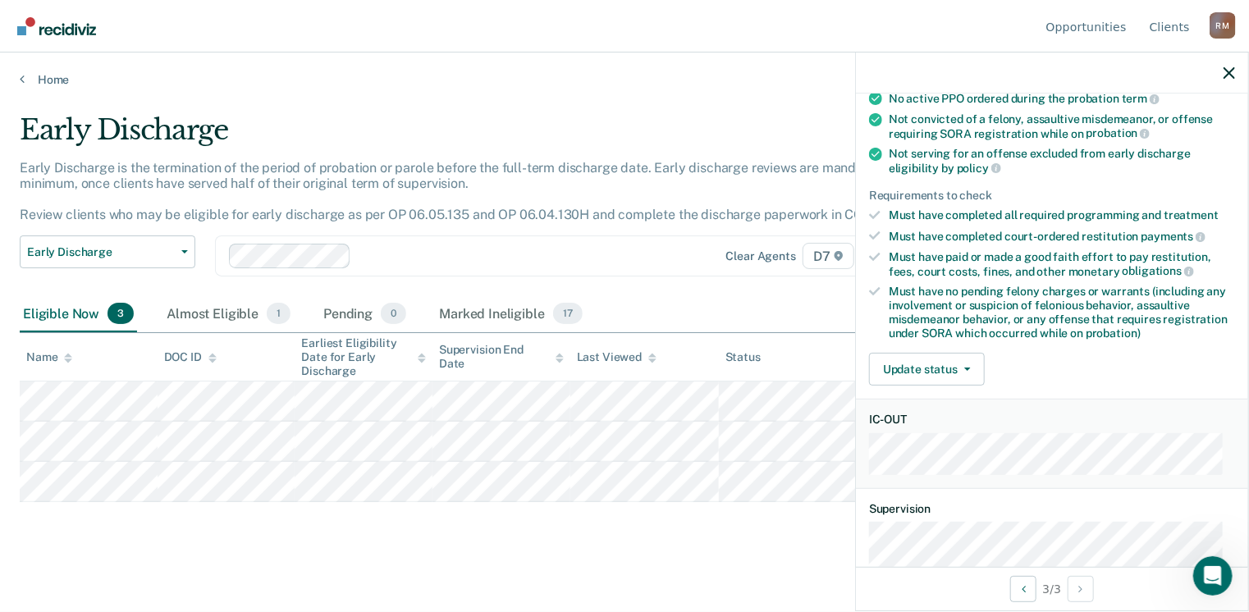
scroll to position [328, 0]
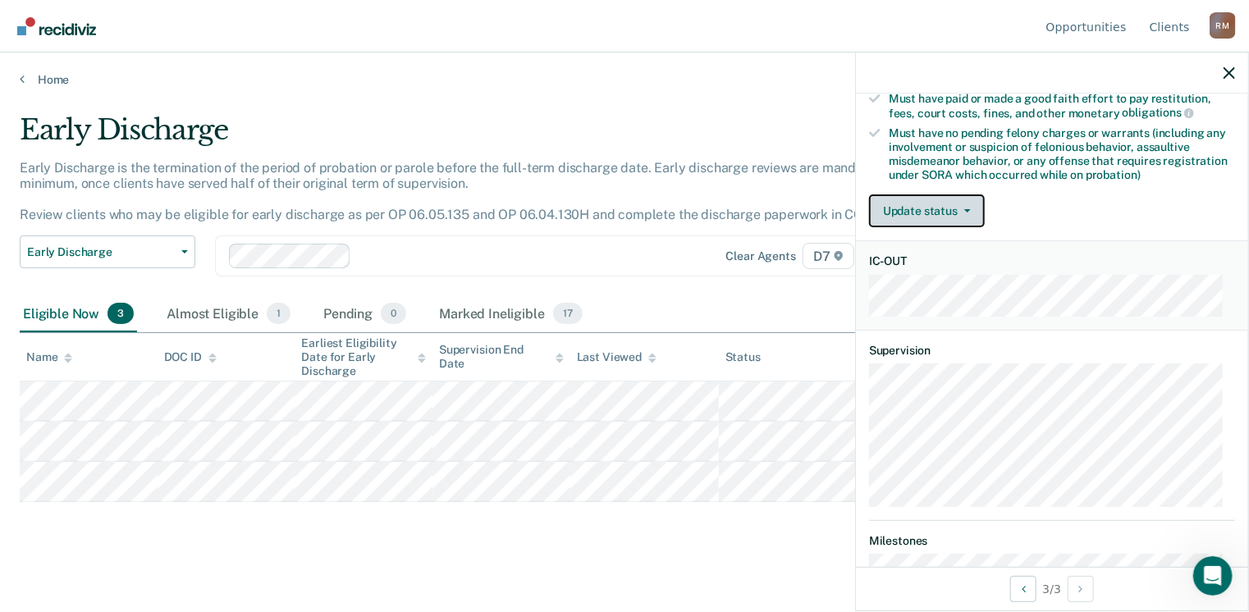
click at [918, 206] on button "Update status" at bounding box center [927, 210] width 116 height 33
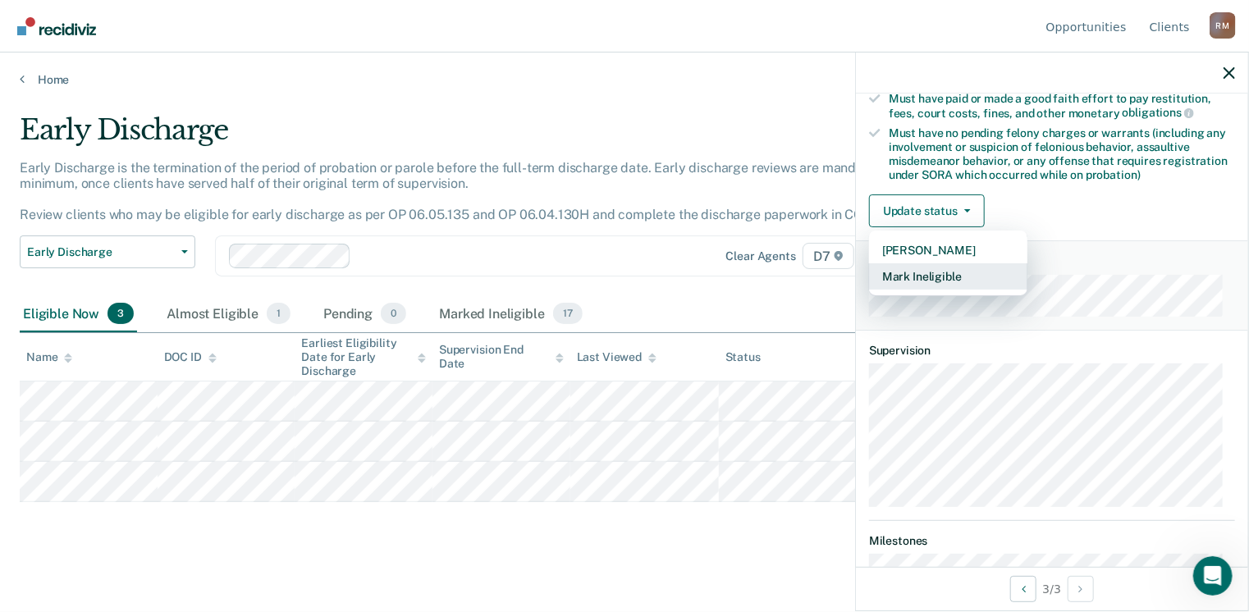
click at [930, 272] on button "Mark Ineligible" at bounding box center [948, 276] width 158 height 26
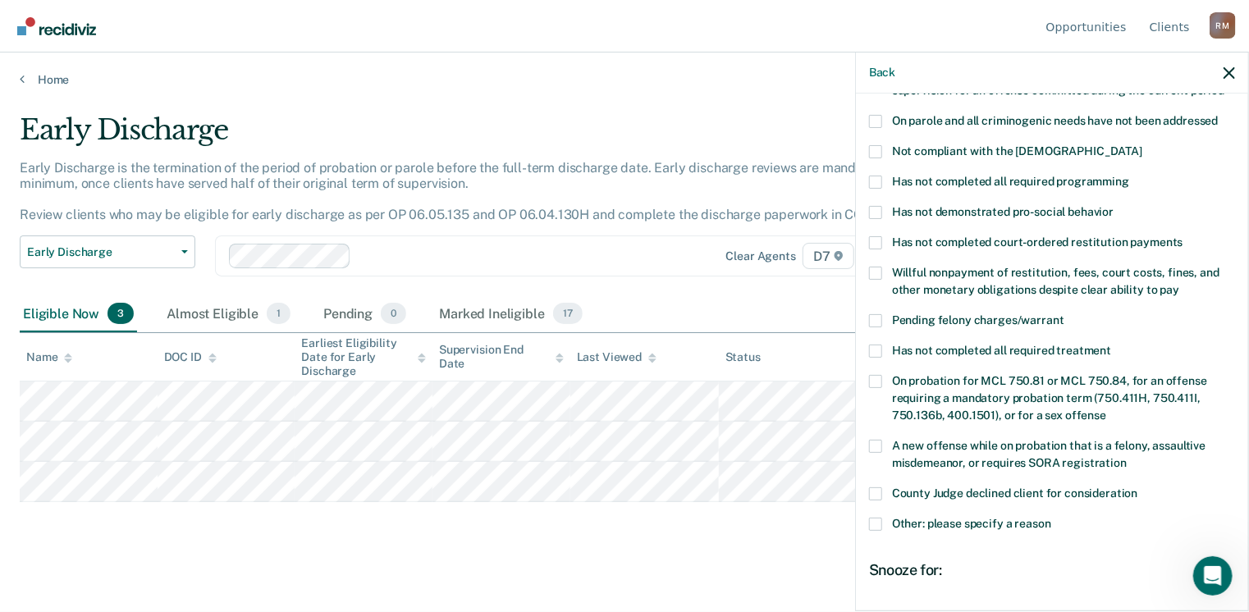
scroll to position [82, 0]
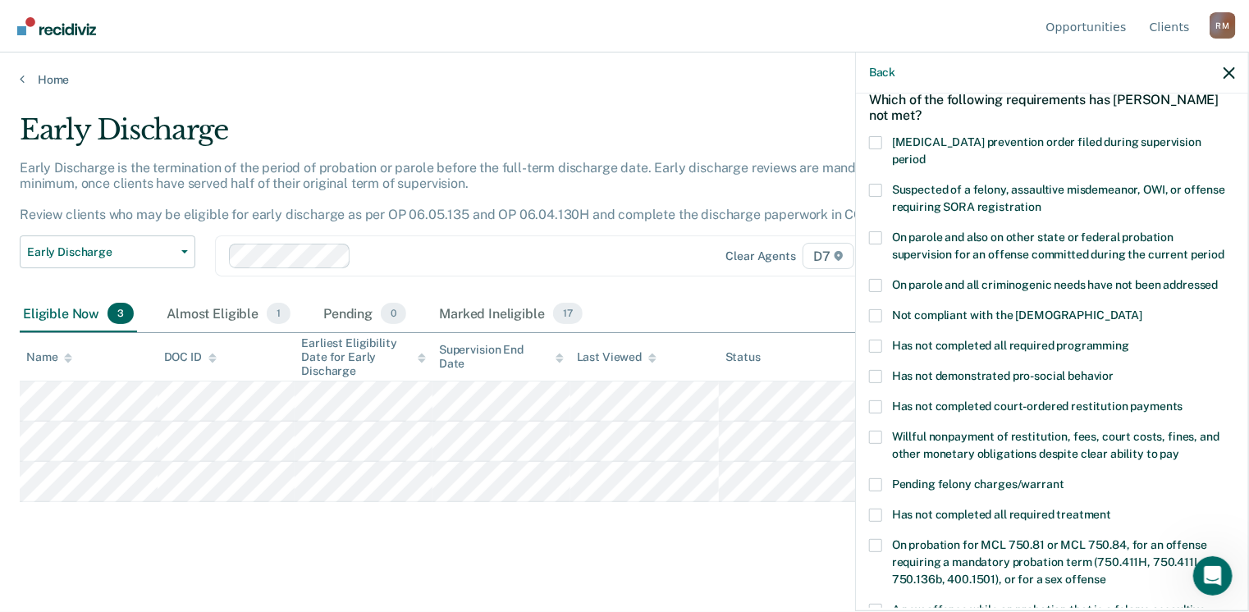
click at [879, 309] on span at bounding box center [875, 315] width 13 height 13
click at [1142, 309] on input "Not compliant with the [DEMOGRAPHIC_DATA]" at bounding box center [1142, 309] width 0 height 0
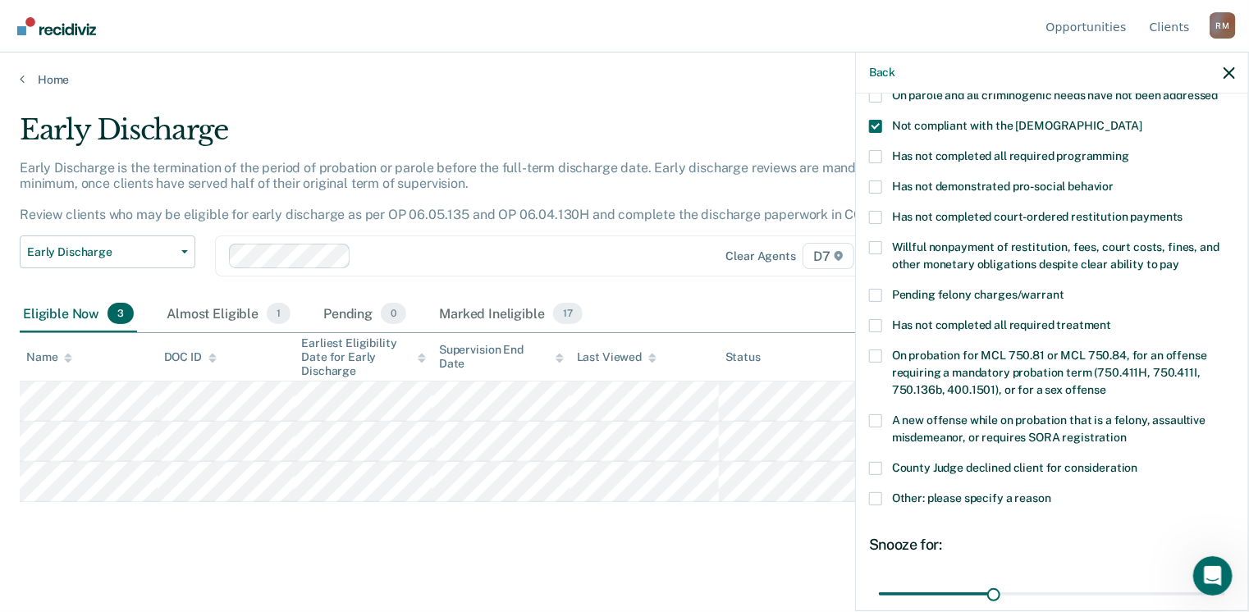
scroll to position [328, 0]
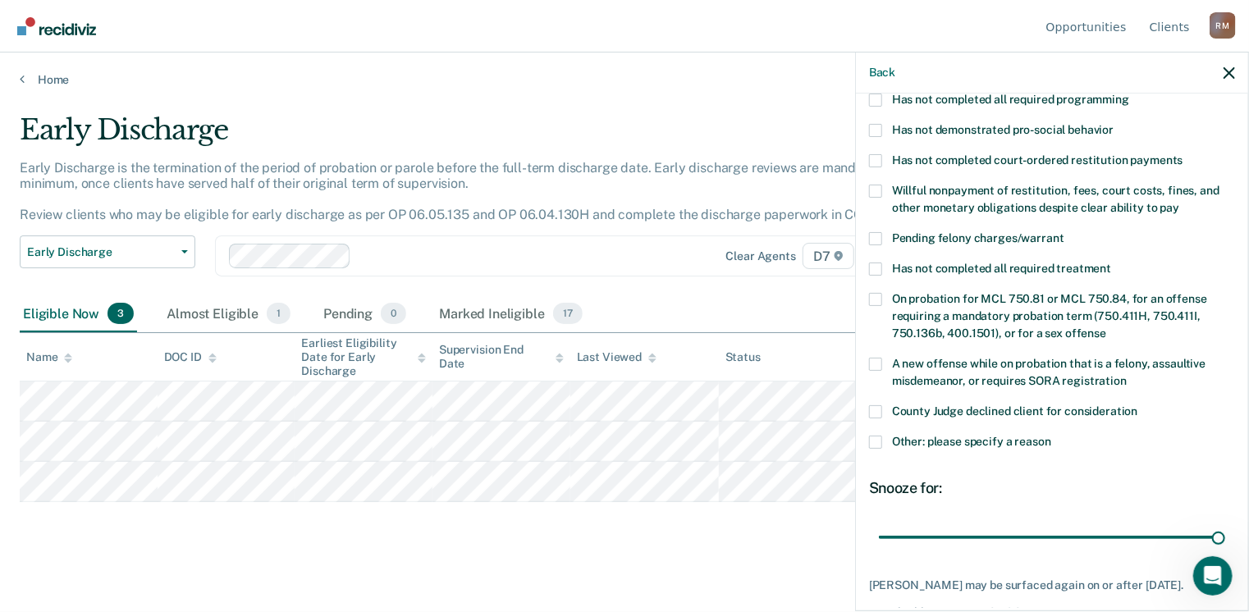
drag, startPoint x: 992, startPoint y: 520, endPoint x: 1248, endPoint y: 514, distance: 256.0
type input "90"
click at [1225, 523] on input "range" at bounding box center [1052, 537] width 346 height 29
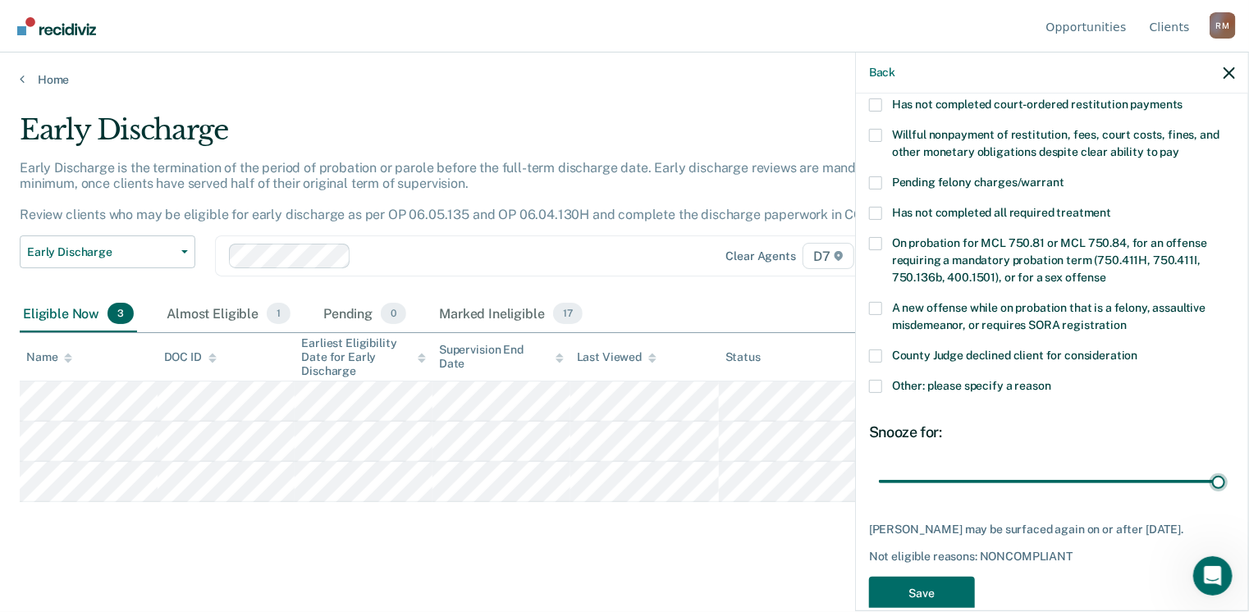
scroll to position [410, 0]
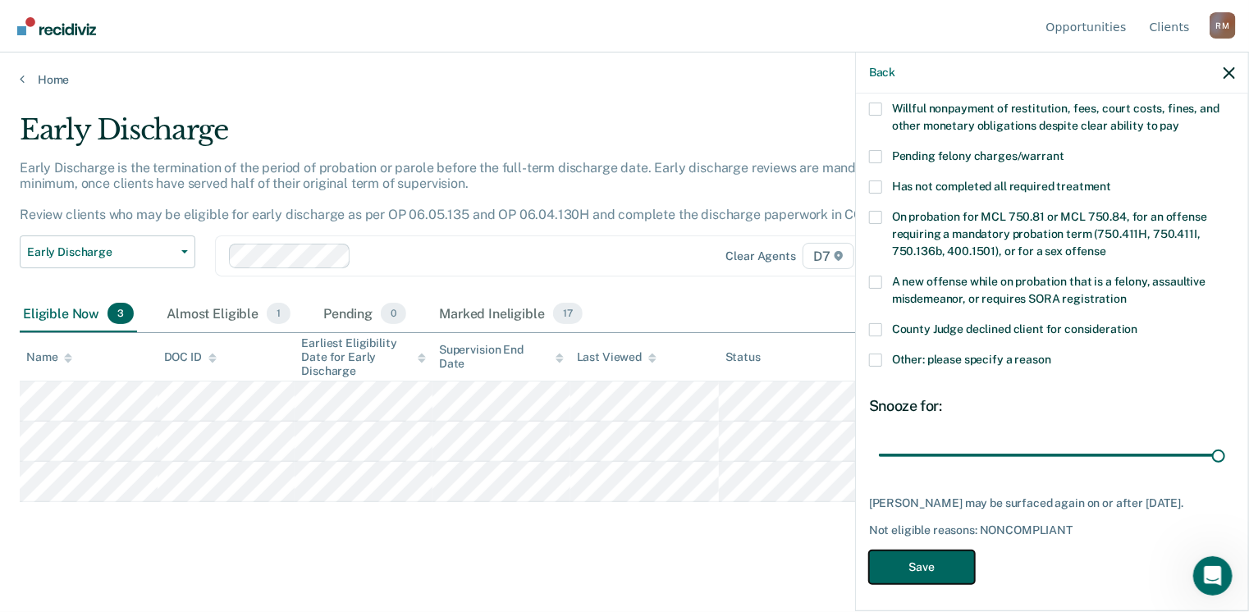
click at [934, 552] on button "Save" at bounding box center [922, 567] width 106 height 34
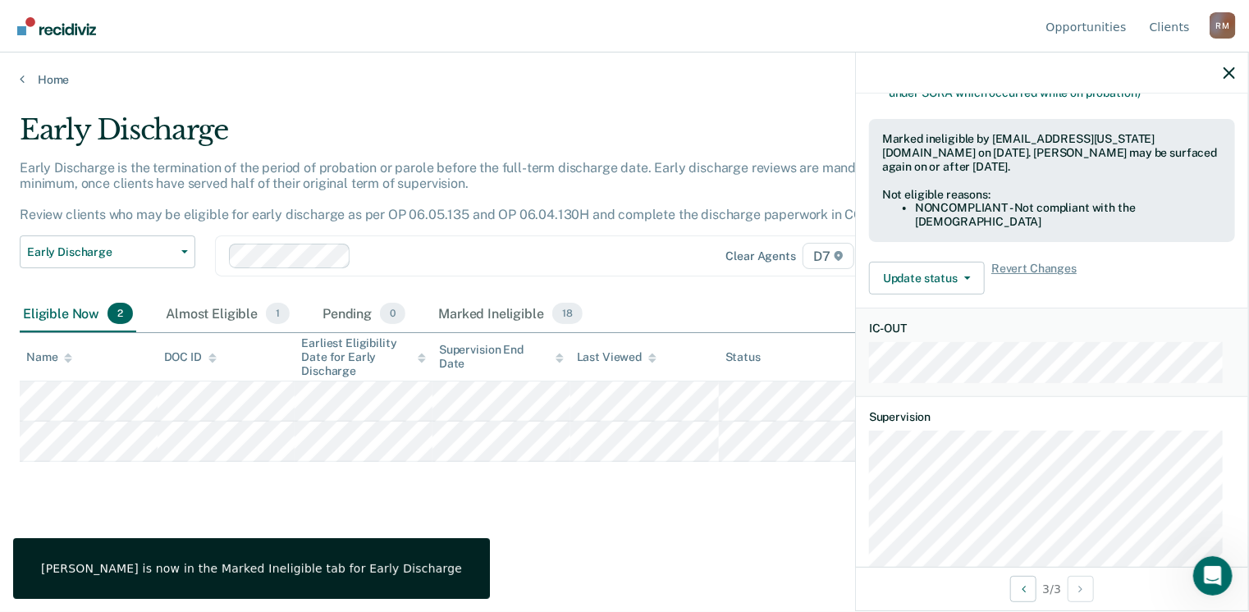
click at [92, 492] on div "Early Discharge Early Discharge is the termination of the period of probation o…" at bounding box center [624, 327] width 1209 height 428
click at [1219, 71] on div at bounding box center [1052, 73] width 392 height 41
click at [1226, 71] on icon "button" at bounding box center [1228, 72] width 11 height 11
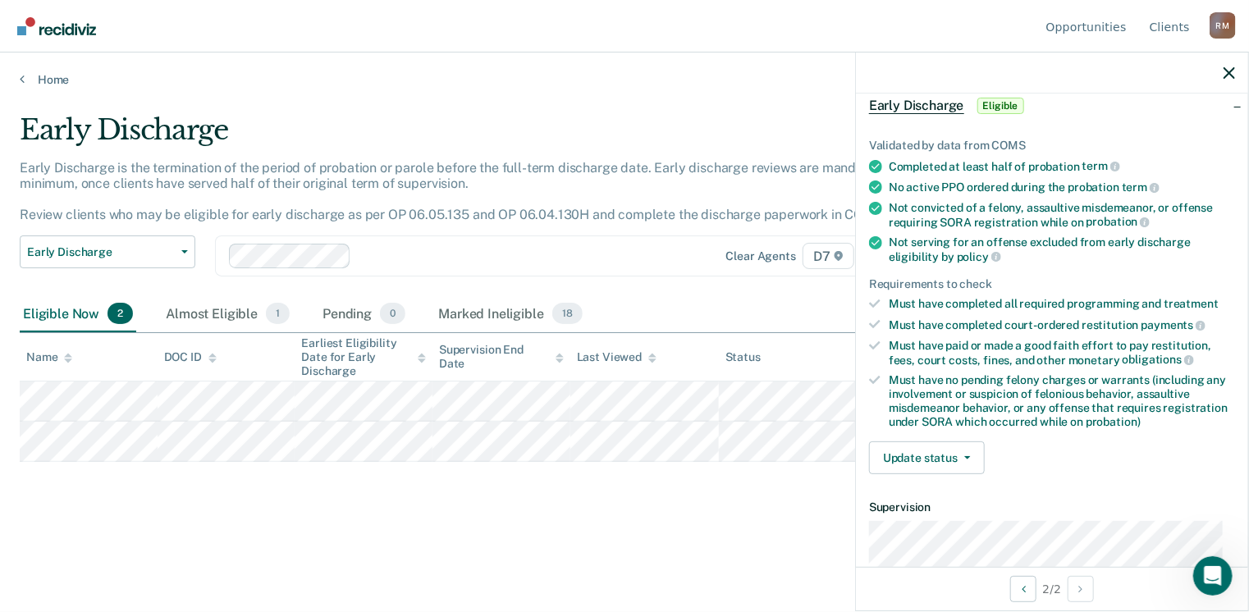
scroll to position [164, 0]
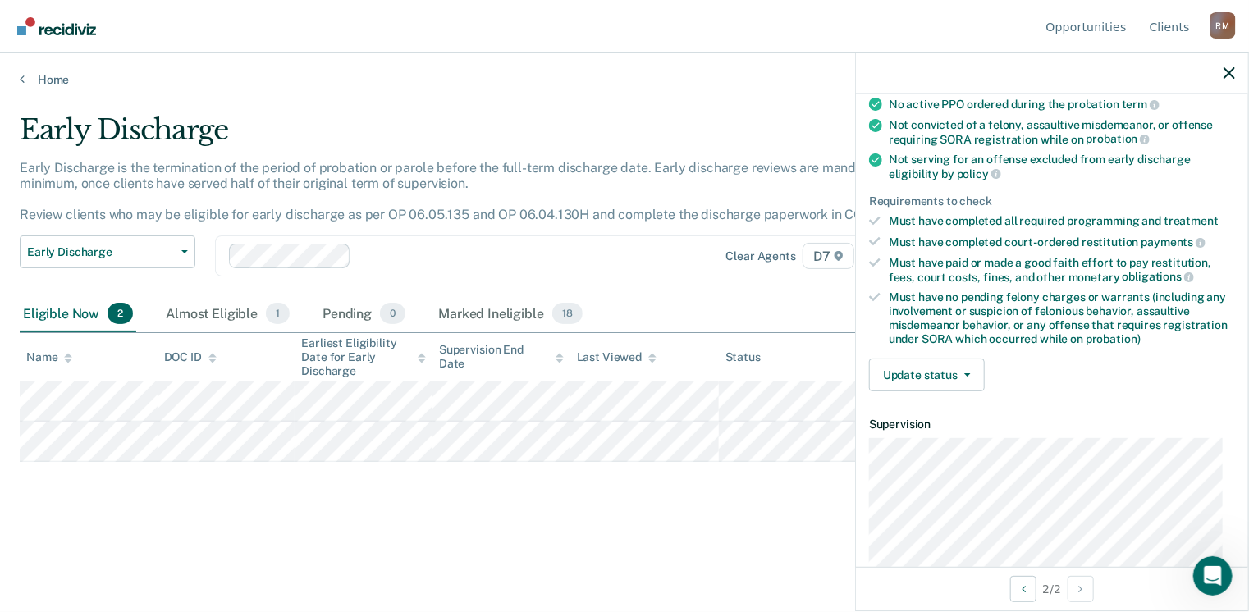
click at [947, 386] on div "Validated by data from COMS Completed at least half of probation term No active…" at bounding box center [1052, 218] width 392 height 376
click at [949, 377] on button "Update status" at bounding box center [927, 374] width 116 height 33
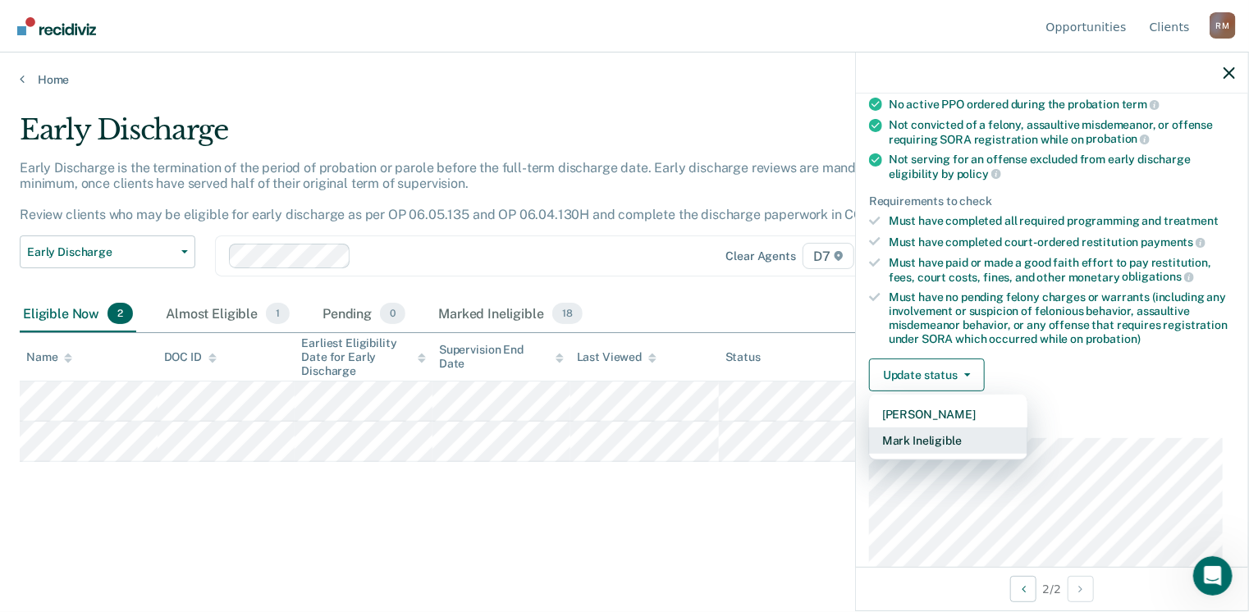
click at [949, 431] on button "Mark Ineligible" at bounding box center [948, 440] width 158 height 26
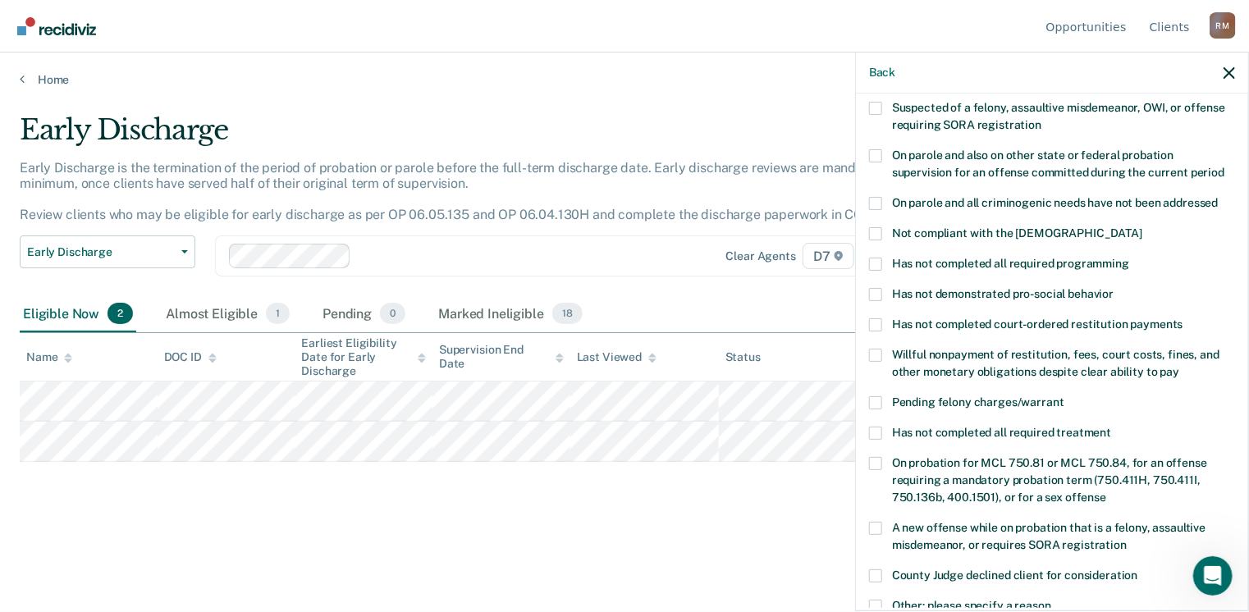
click at [872, 349] on span at bounding box center [875, 355] width 13 height 13
click at [1179, 366] on input "Willful nonpayment of restitution, fees, court costs, fines, and other monetary…" at bounding box center [1179, 366] width 0 height 0
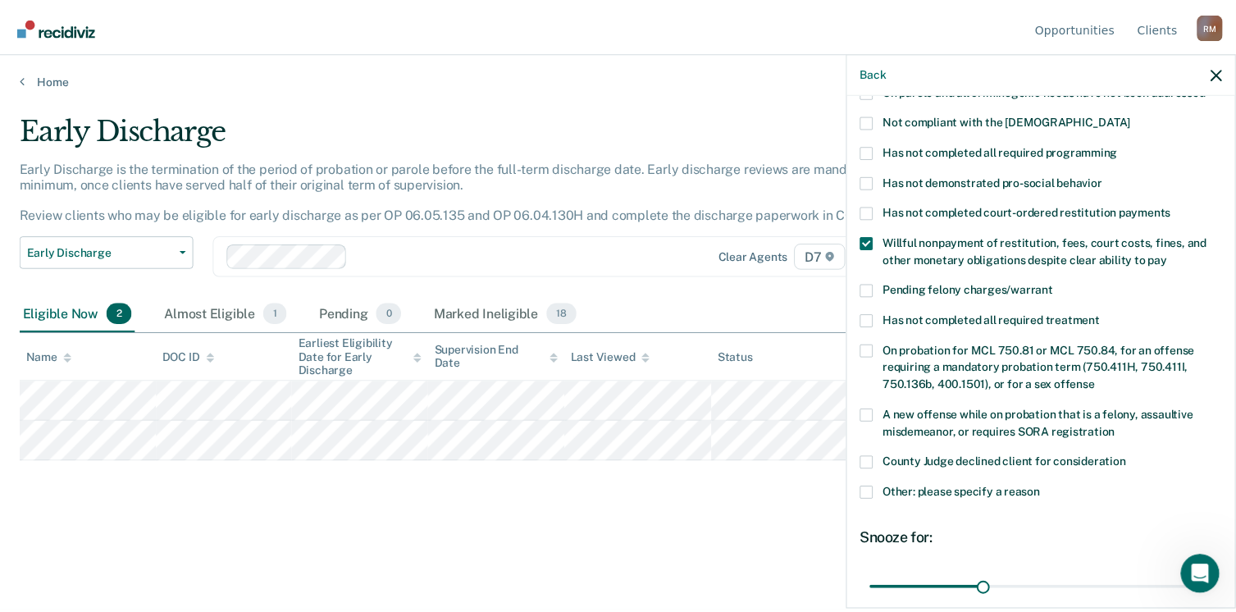
scroll to position [396, 0]
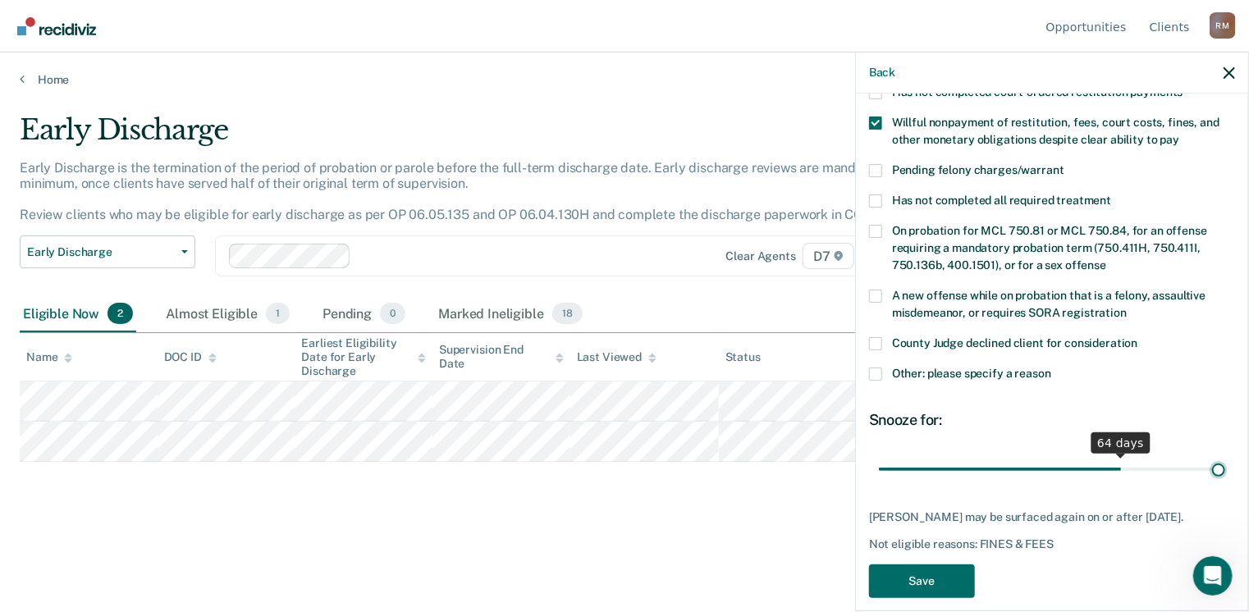
drag, startPoint x: 988, startPoint y: 447, endPoint x: 1303, endPoint y: 450, distance: 315.0
type input "90"
click at [1225, 455] on input "range" at bounding box center [1052, 469] width 346 height 29
click at [906, 564] on button "Save" at bounding box center [922, 581] width 106 height 34
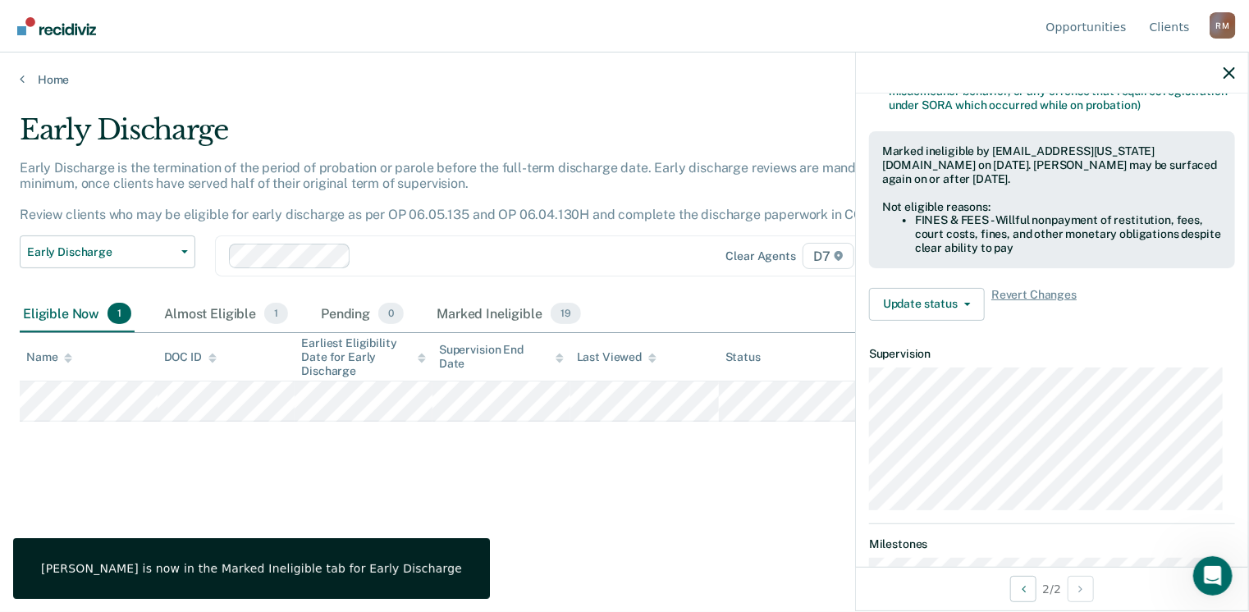
click at [494, 541] on main "Early Discharge Early Discharge is the termination of the period of probation o…" at bounding box center [624, 347] width 1249 height 520
click at [23, 79] on icon at bounding box center [22, 78] width 5 height 13
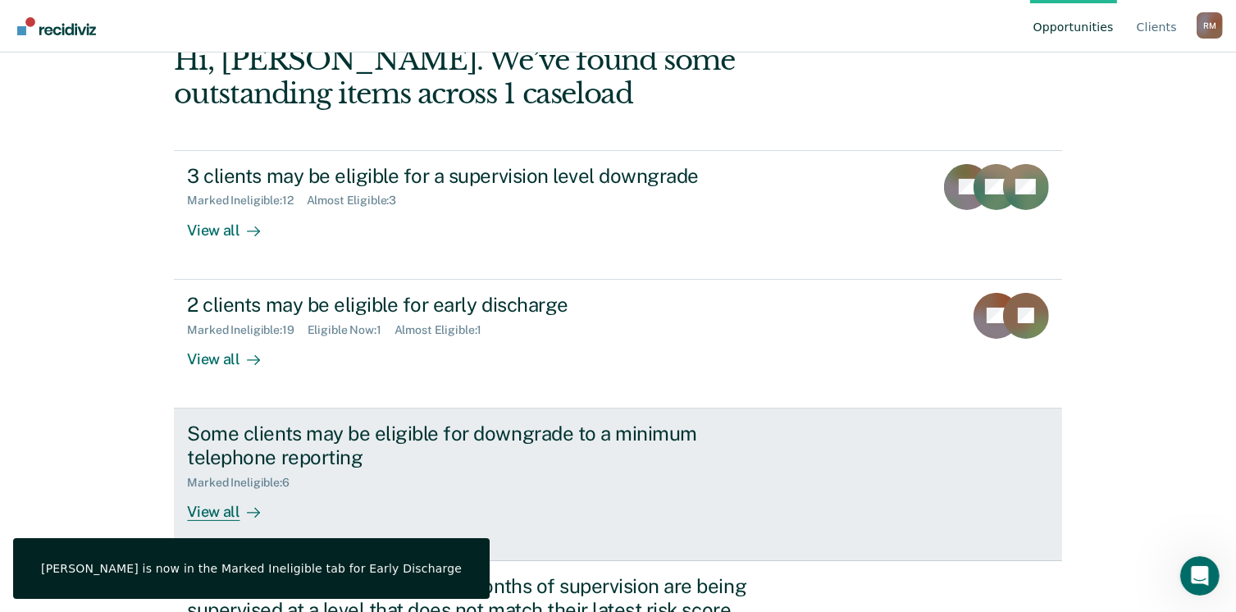
scroll to position [196, 0]
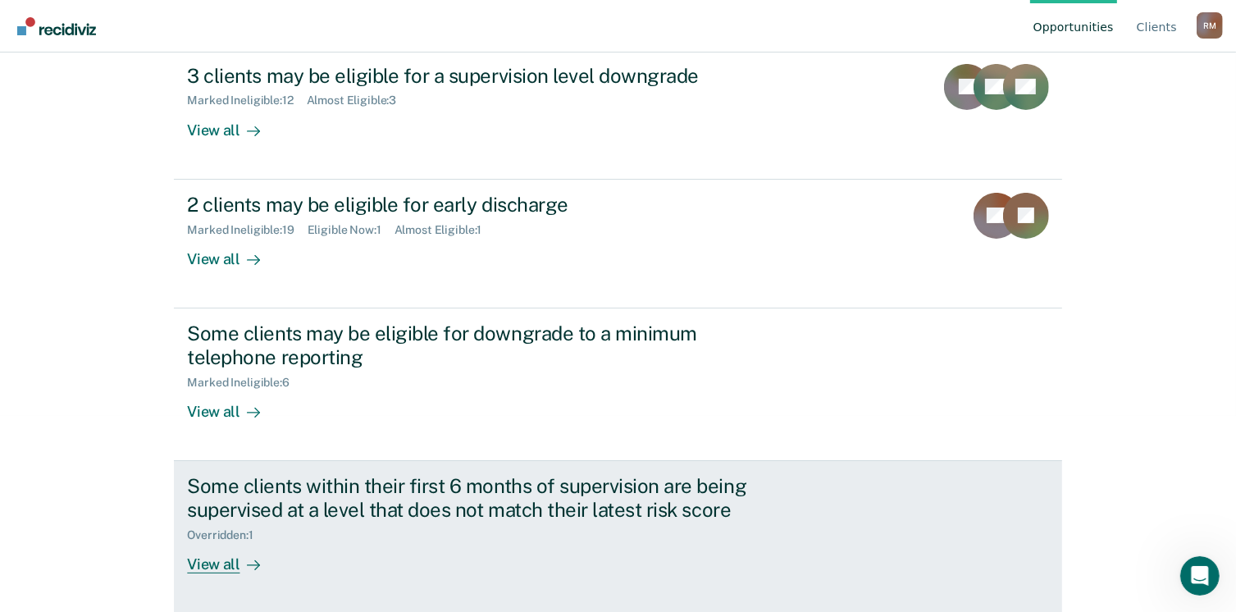
click at [197, 562] on div "View all" at bounding box center [233, 557] width 92 height 32
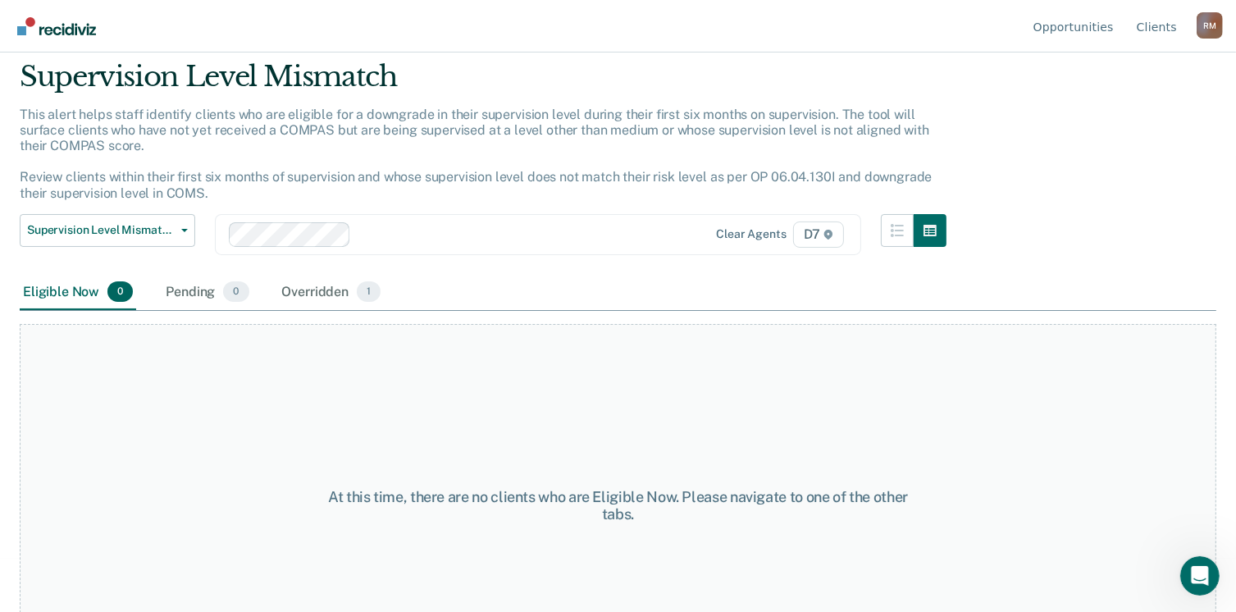
scroll to position [82, 0]
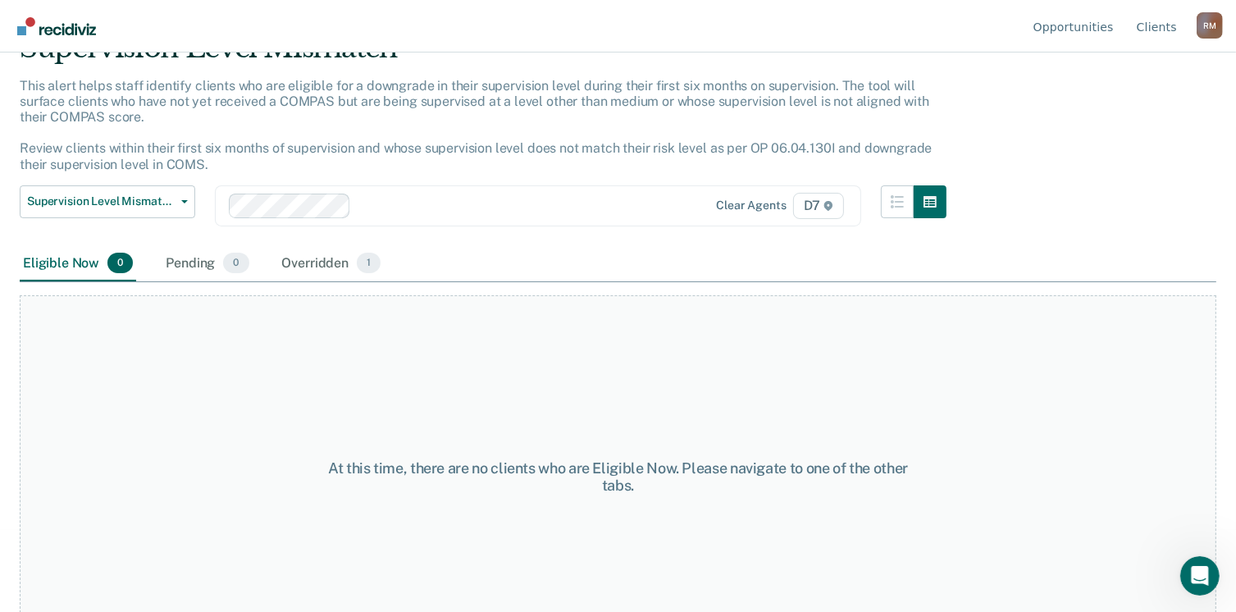
click at [322, 255] on div "Overridden 1" at bounding box center [332, 264] width 106 height 36
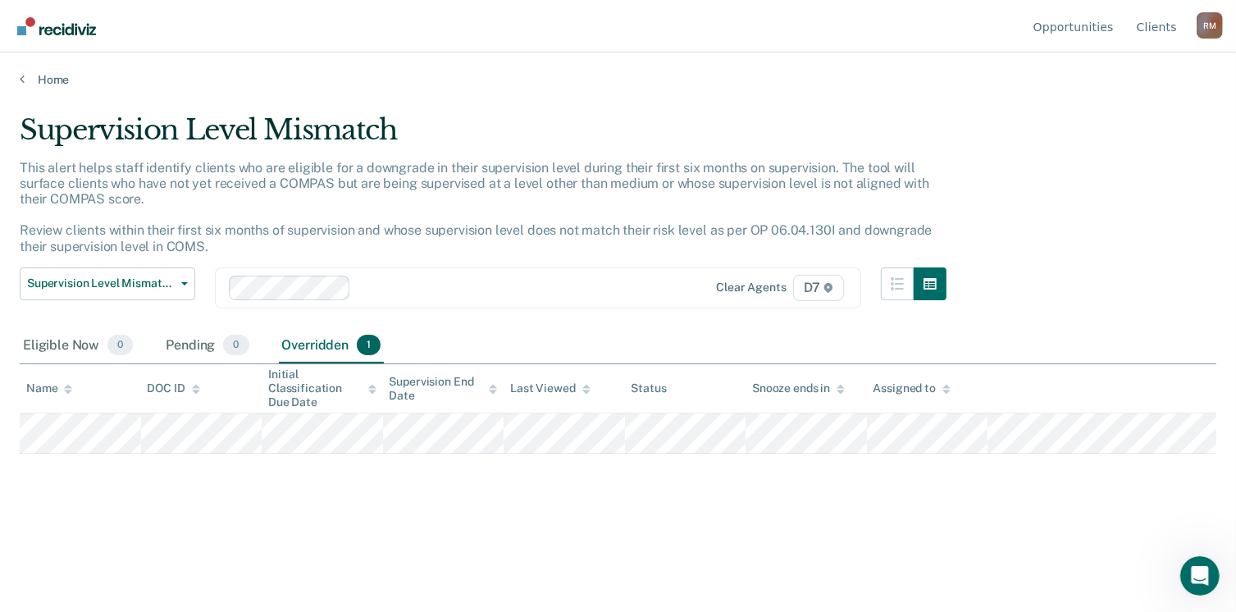
scroll to position [0, 0]
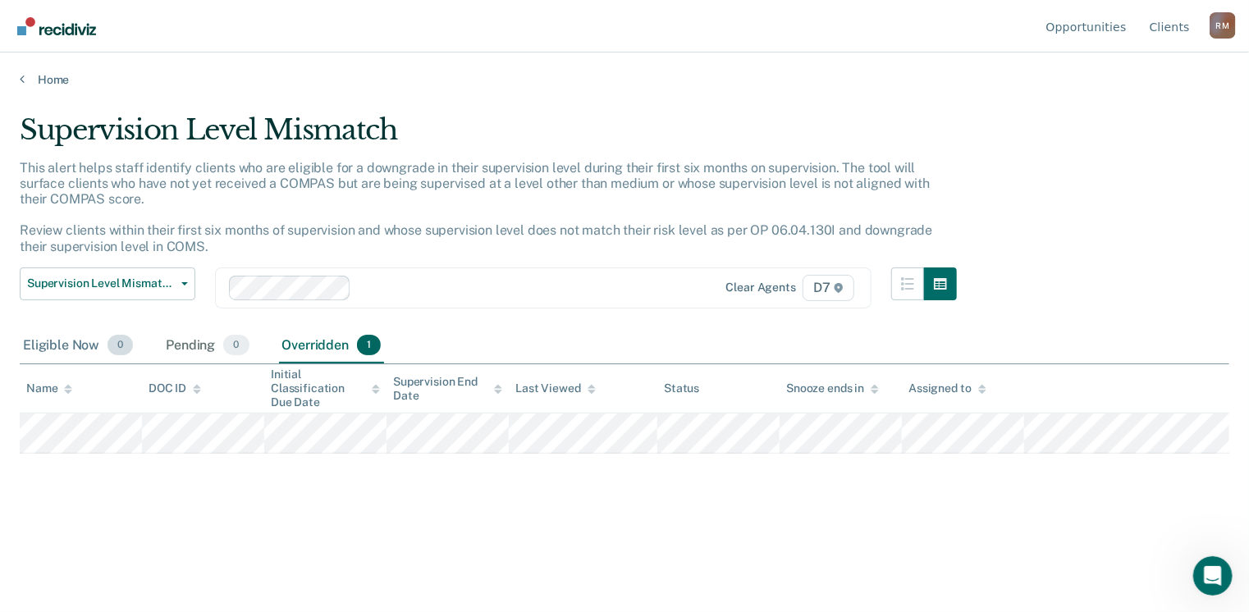
click at [48, 351] on div "Eligible Now 0" at bounding box center [78, 346] width 116 height 36
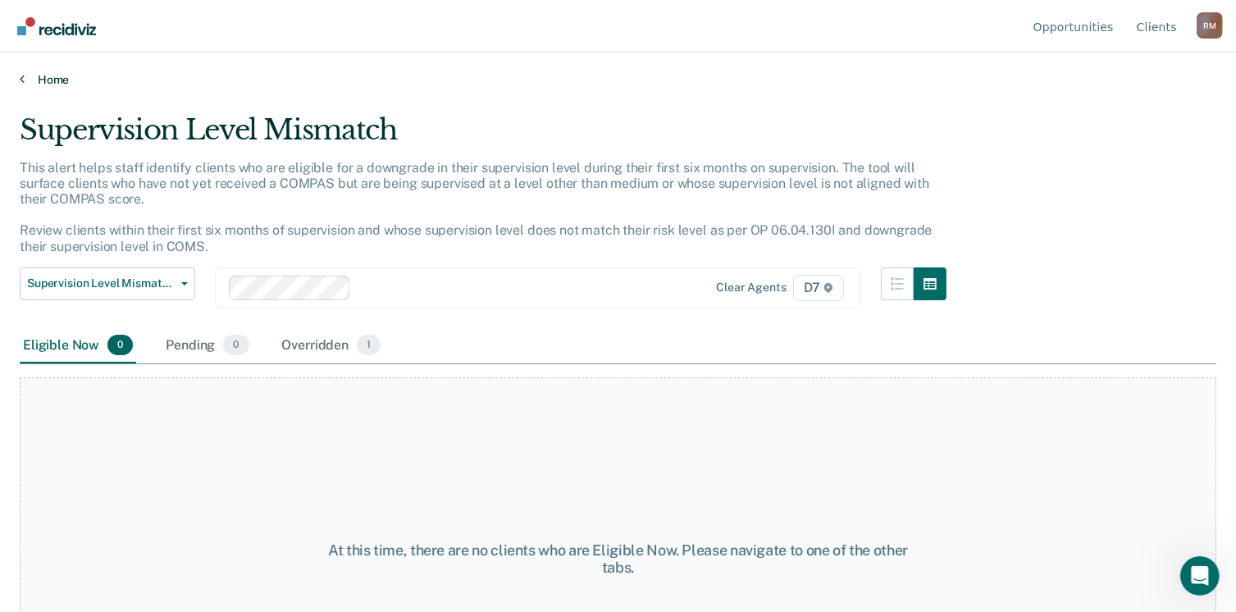
click at [24, 75] on link "Home" at bounding box center [618, 79] width 1197 height 15
